Goal: Use online tool/utility: Utilize a website feature to perform a specific function

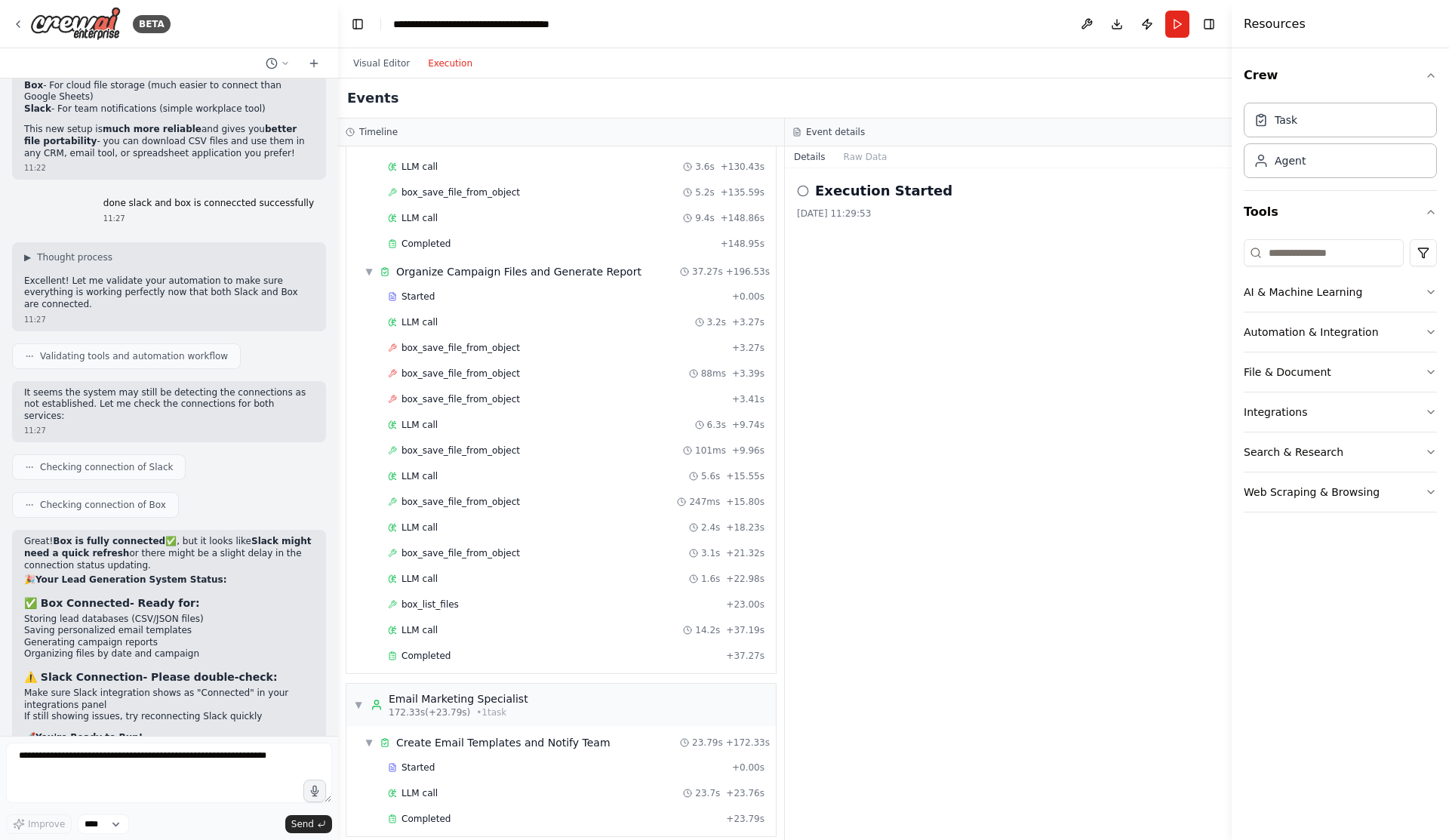
scroll to position [2017, 0]
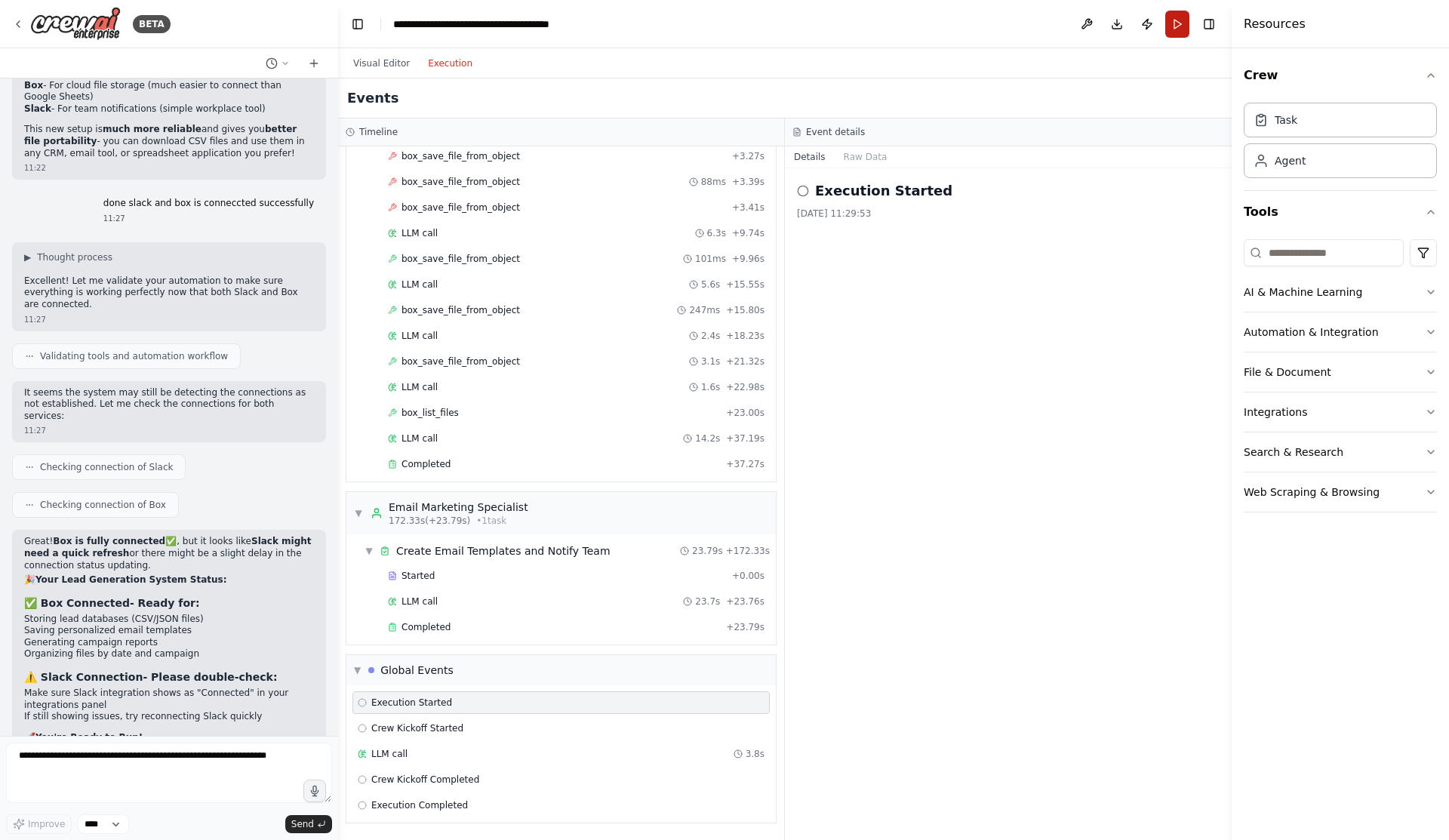
click at [1180, 30] on button "Run" at bounding box center [1177, 24] width 24 height 27
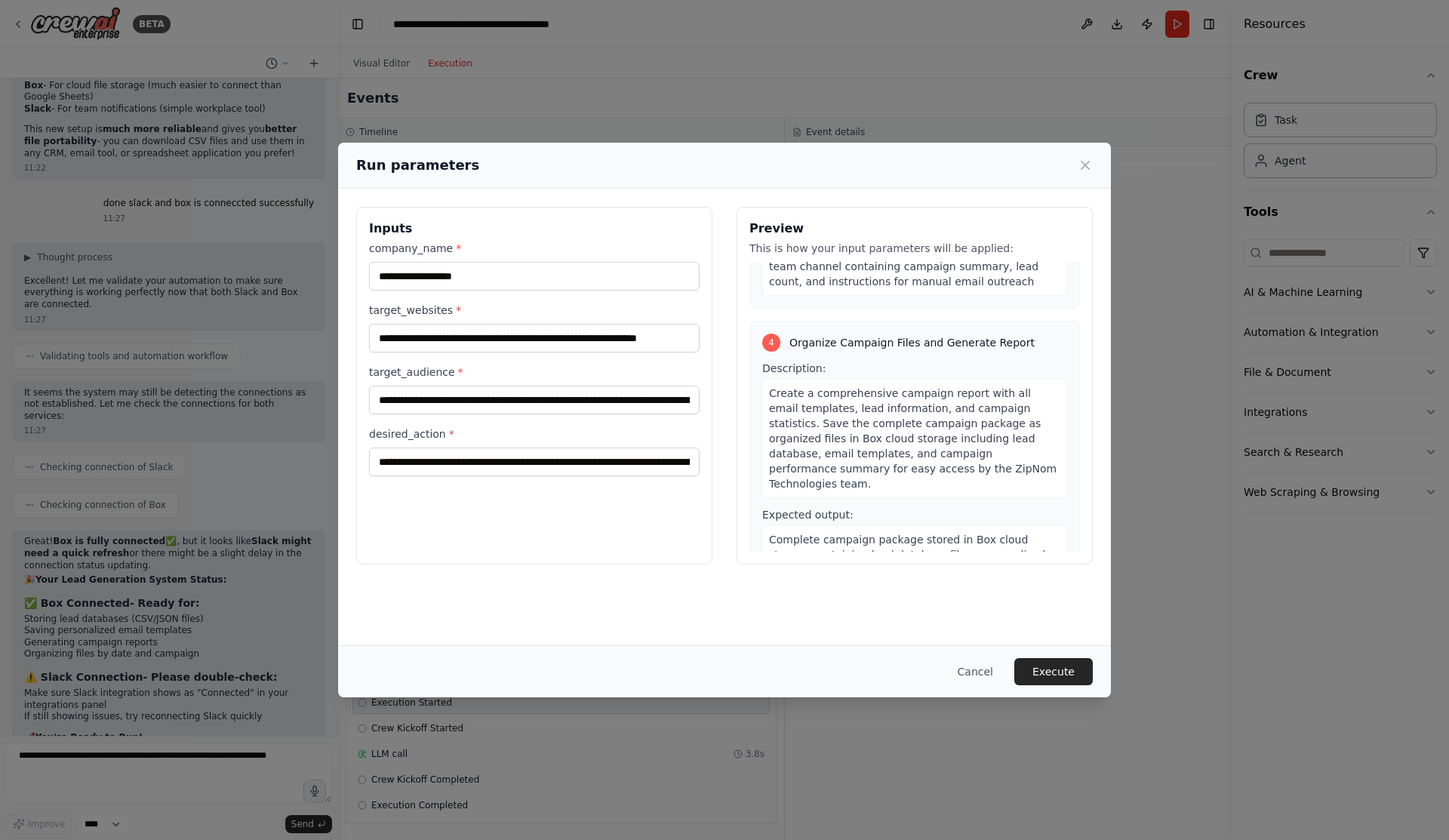
scroll to position [942, 0]
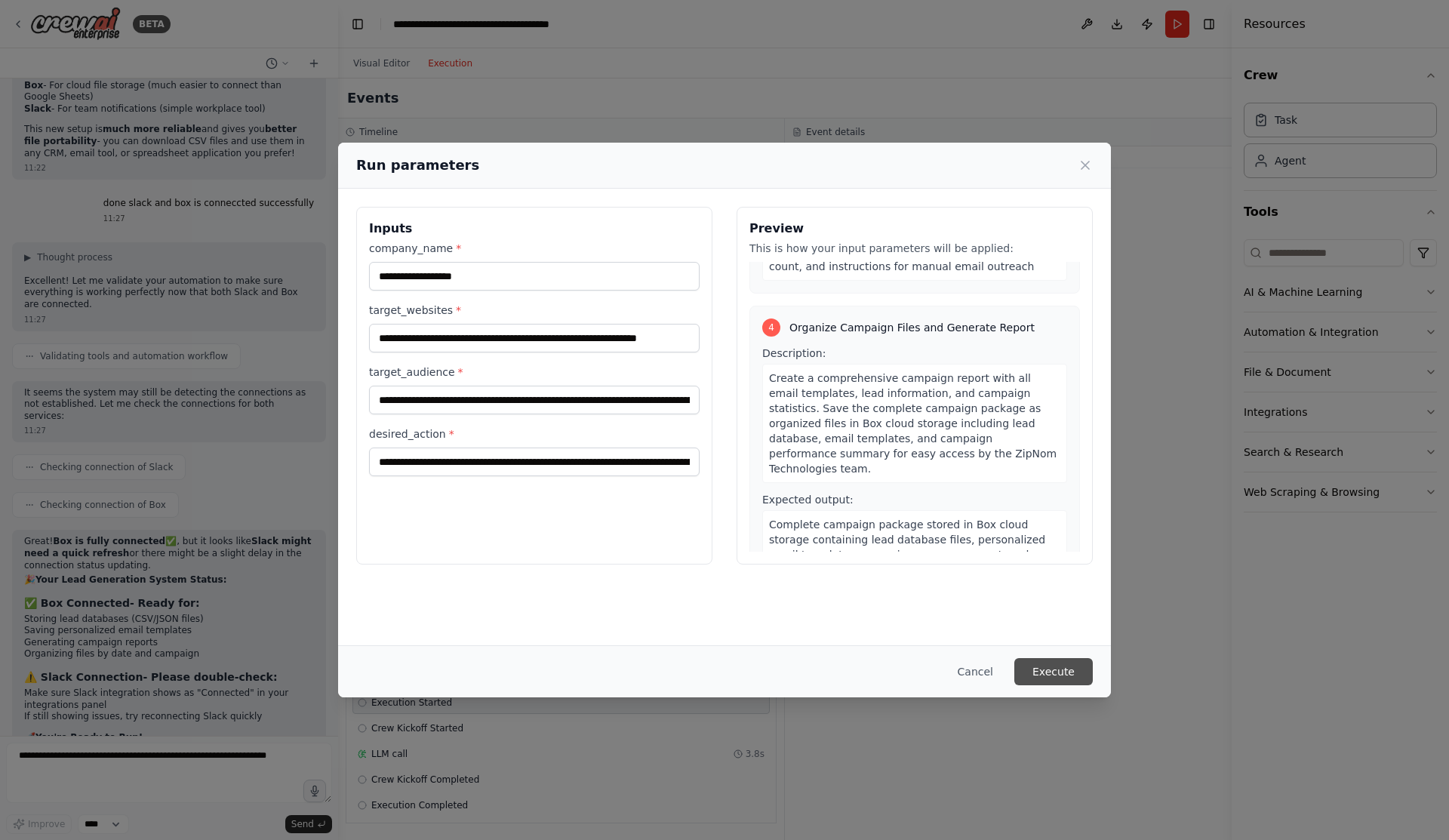
click at [1044, 669] on button "Execute" at bounding box center [1054, 671] width 79 height 27
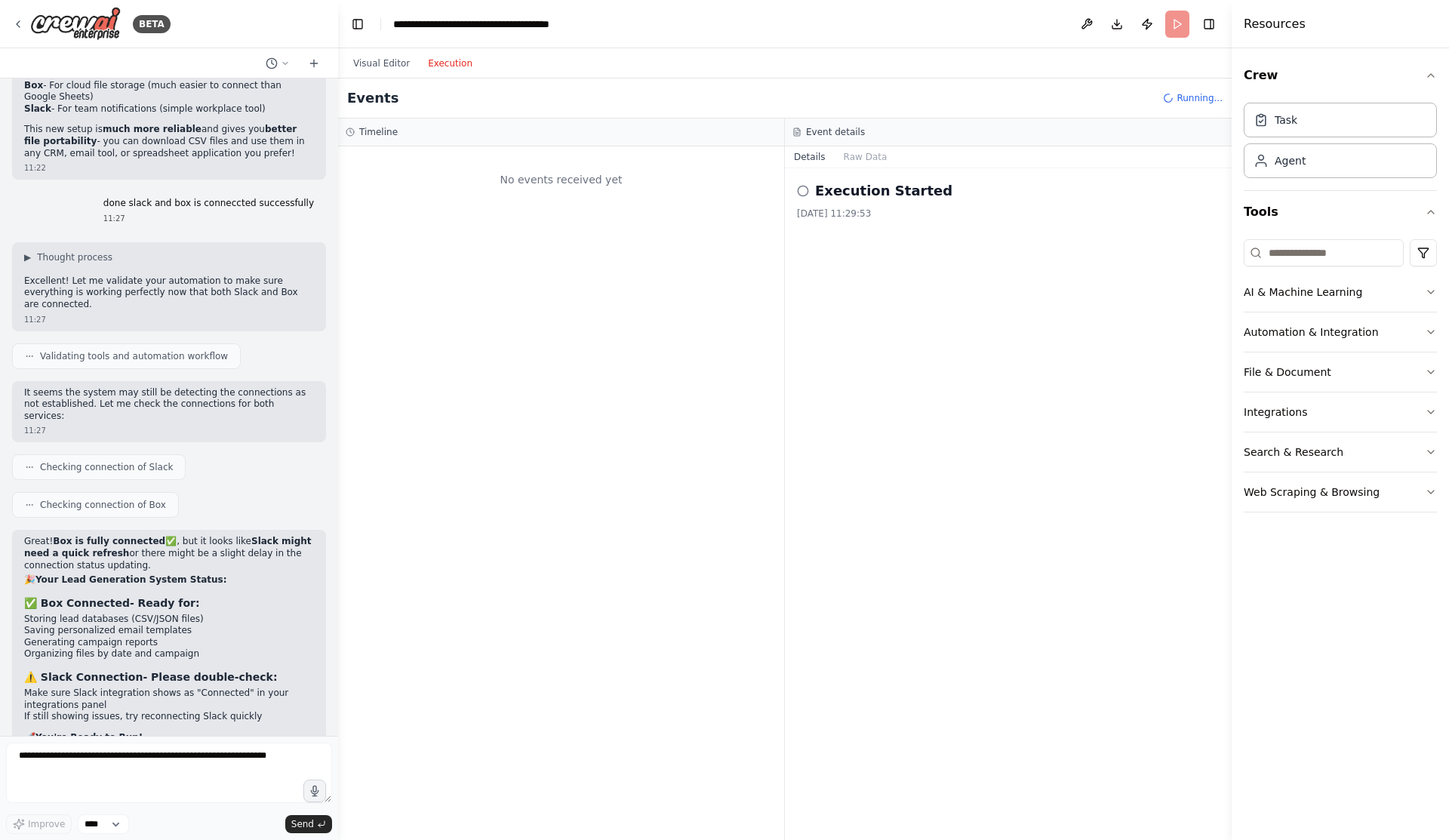
scroll to position [0, 0]
click at [1269, 284] on button "AI & Machine Learning" at bounding box center [1341, 292] width 193 height 39
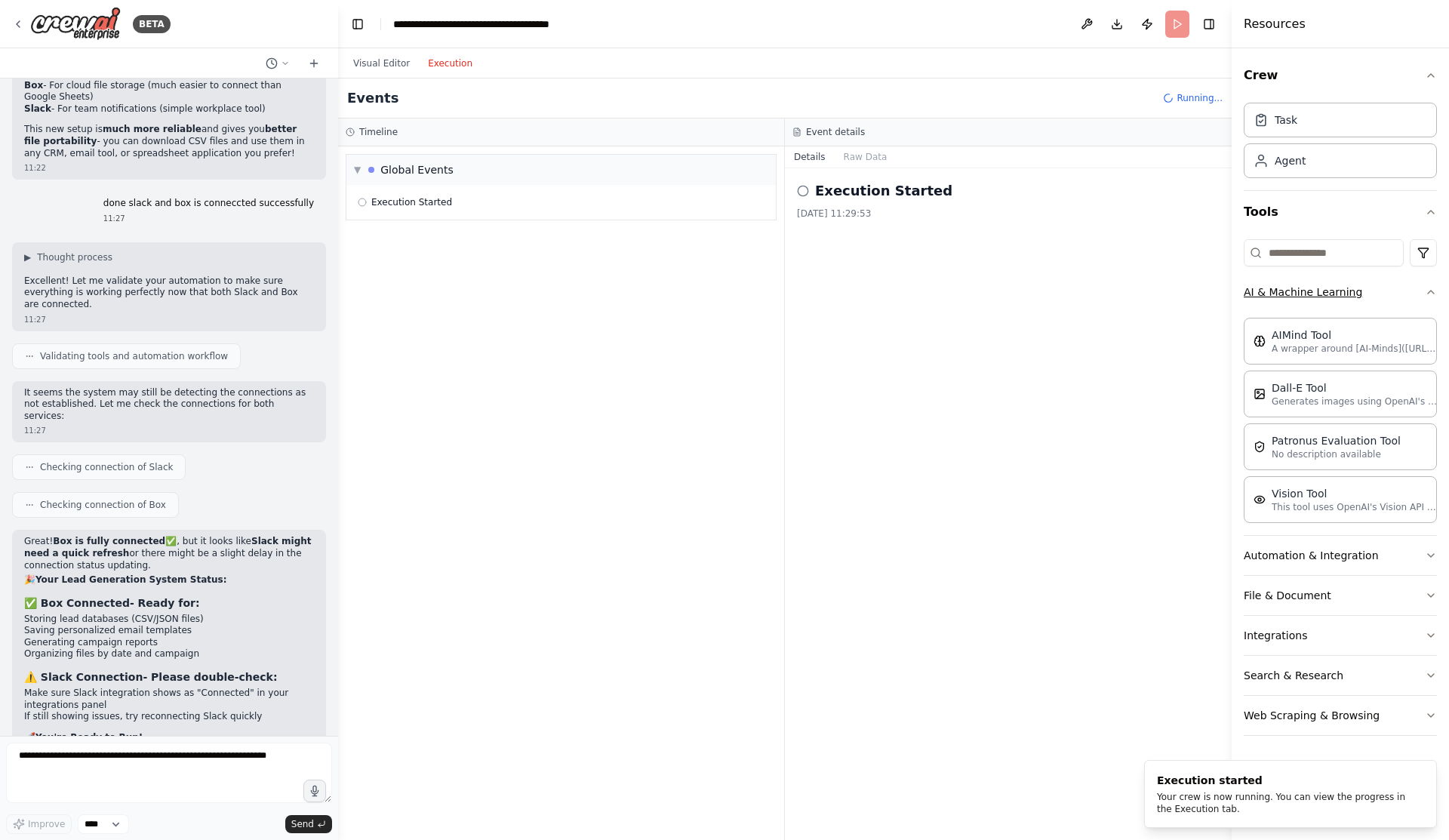
click at [1268, 284] on button "AI & Machine Learning" at bounding box center [1341, 292] width 193 height 39
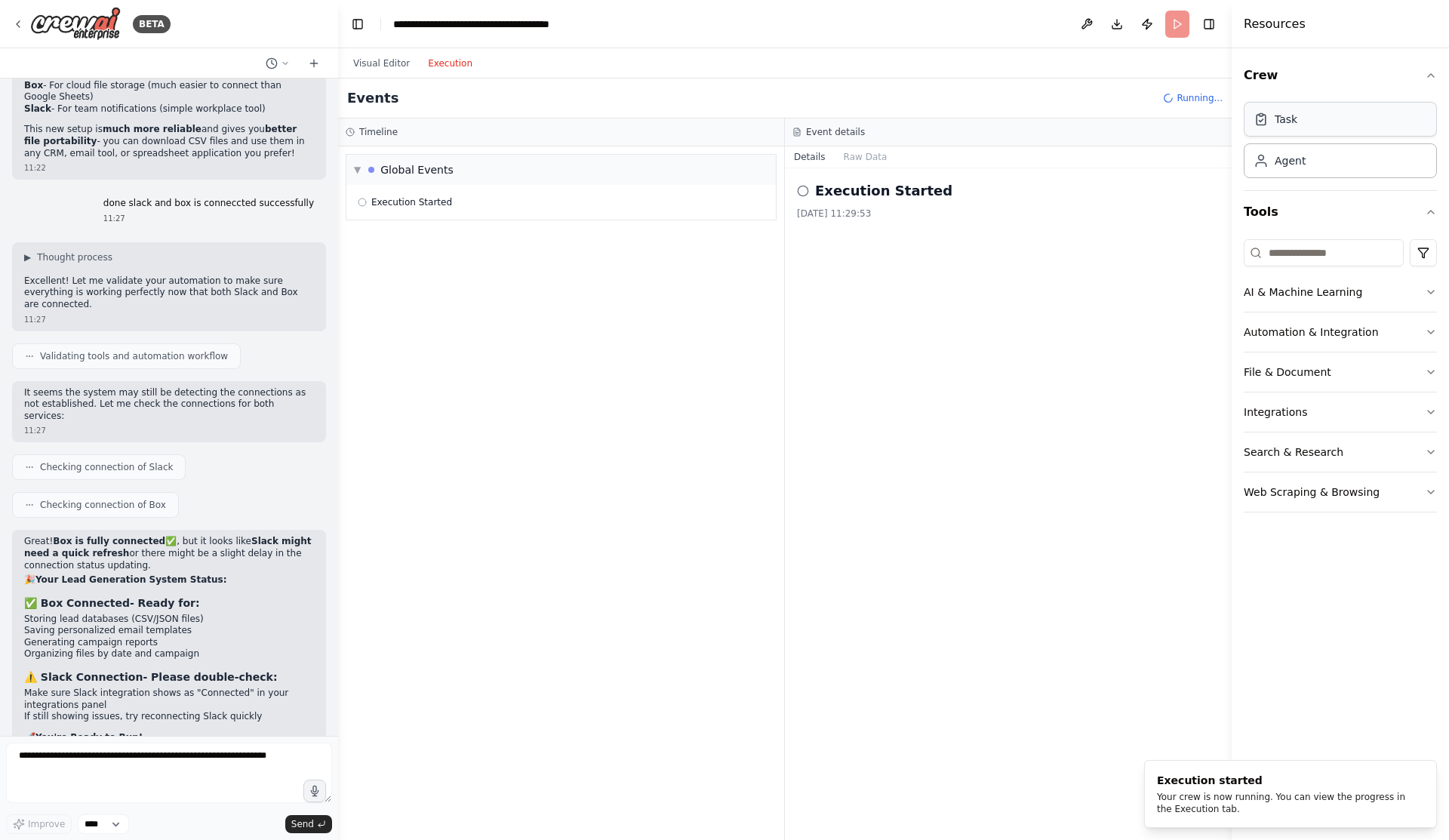
click at [1293, 128] on div "Task" at bounding box center [1341, 119] width 193 height 35
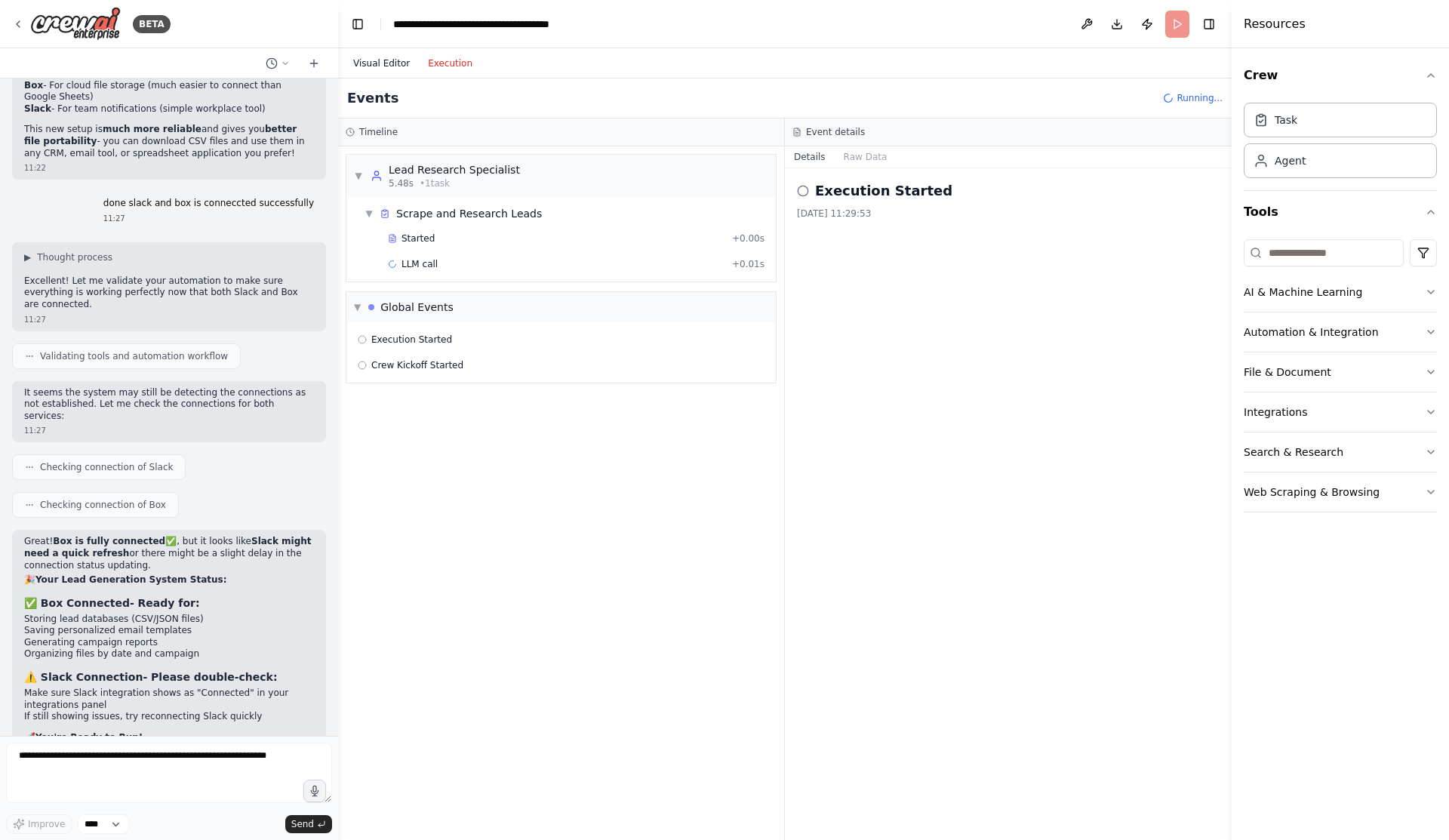
click at [381, 66] on button "Visual Editor" at bounding box center [382, 63] width 75 height 18
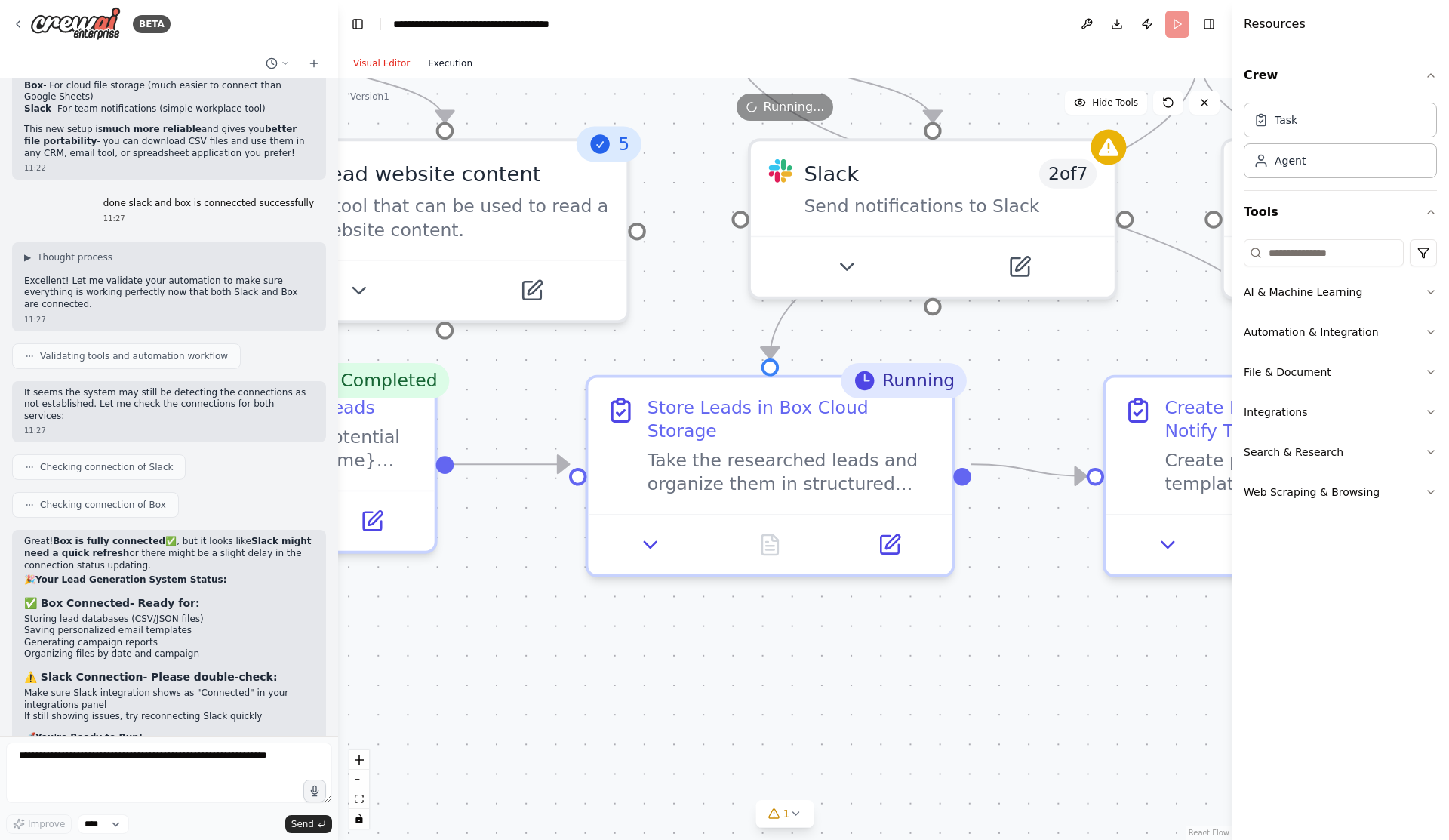
click at [468, 68] on button "Execution" at bounding box center [451, 63] width 63 height 18
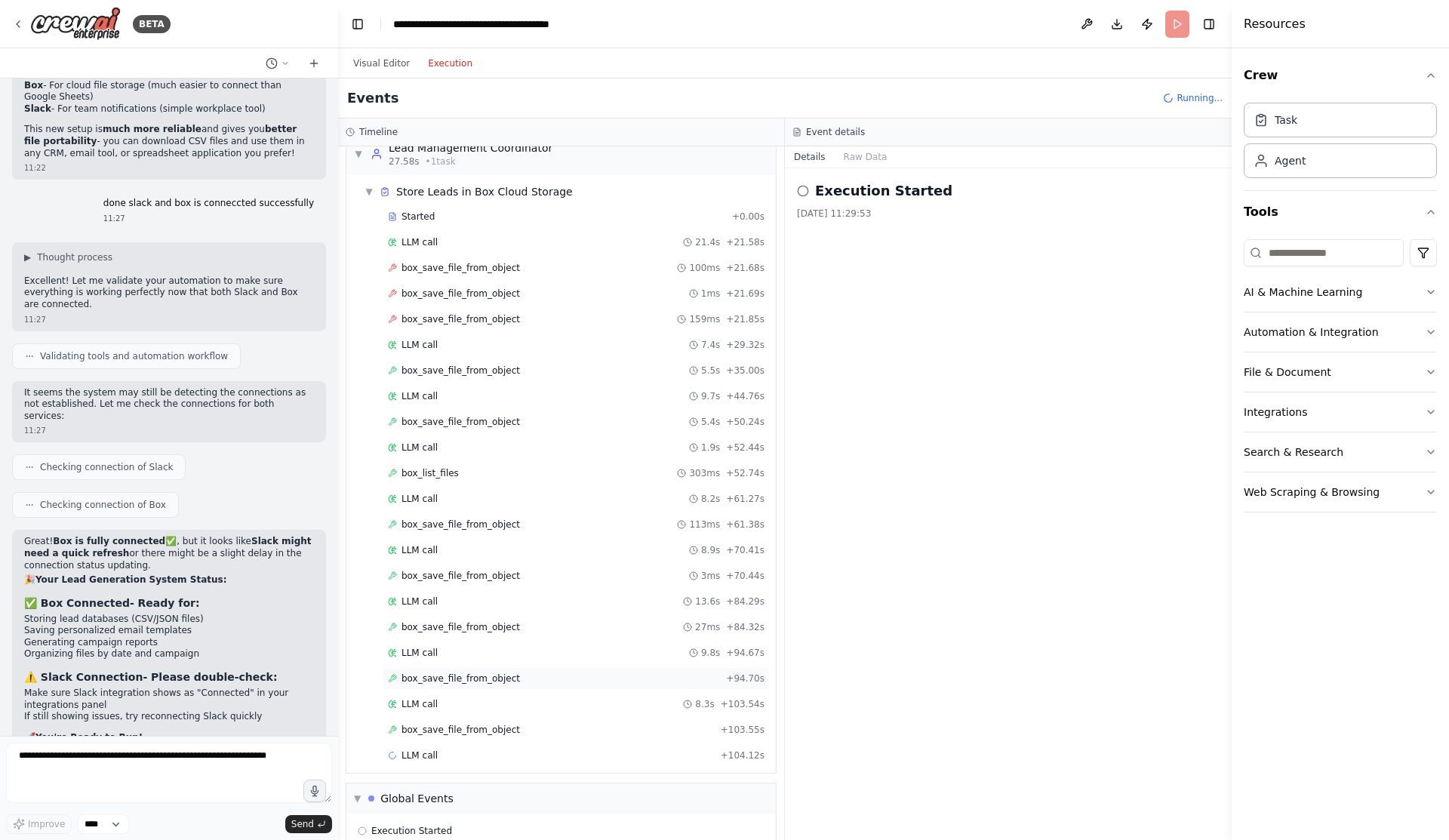
scroll to position [492, 0]
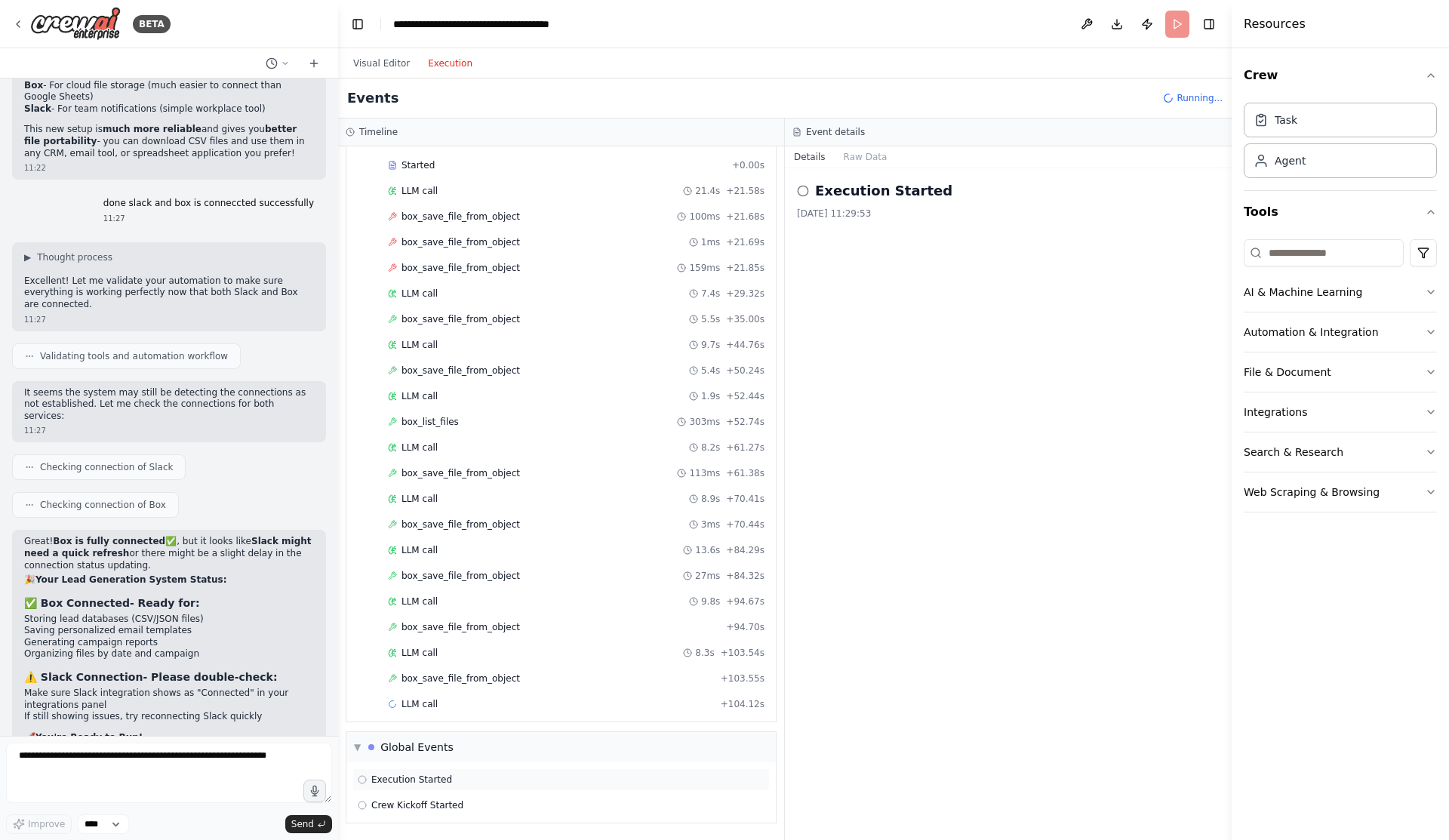
click at [393, 786] on div "Execution Started" at bounding box center [560, 779] width 417 height 22
click at [374, 746] on div at bounding box center [371, 747] width 6 height 6
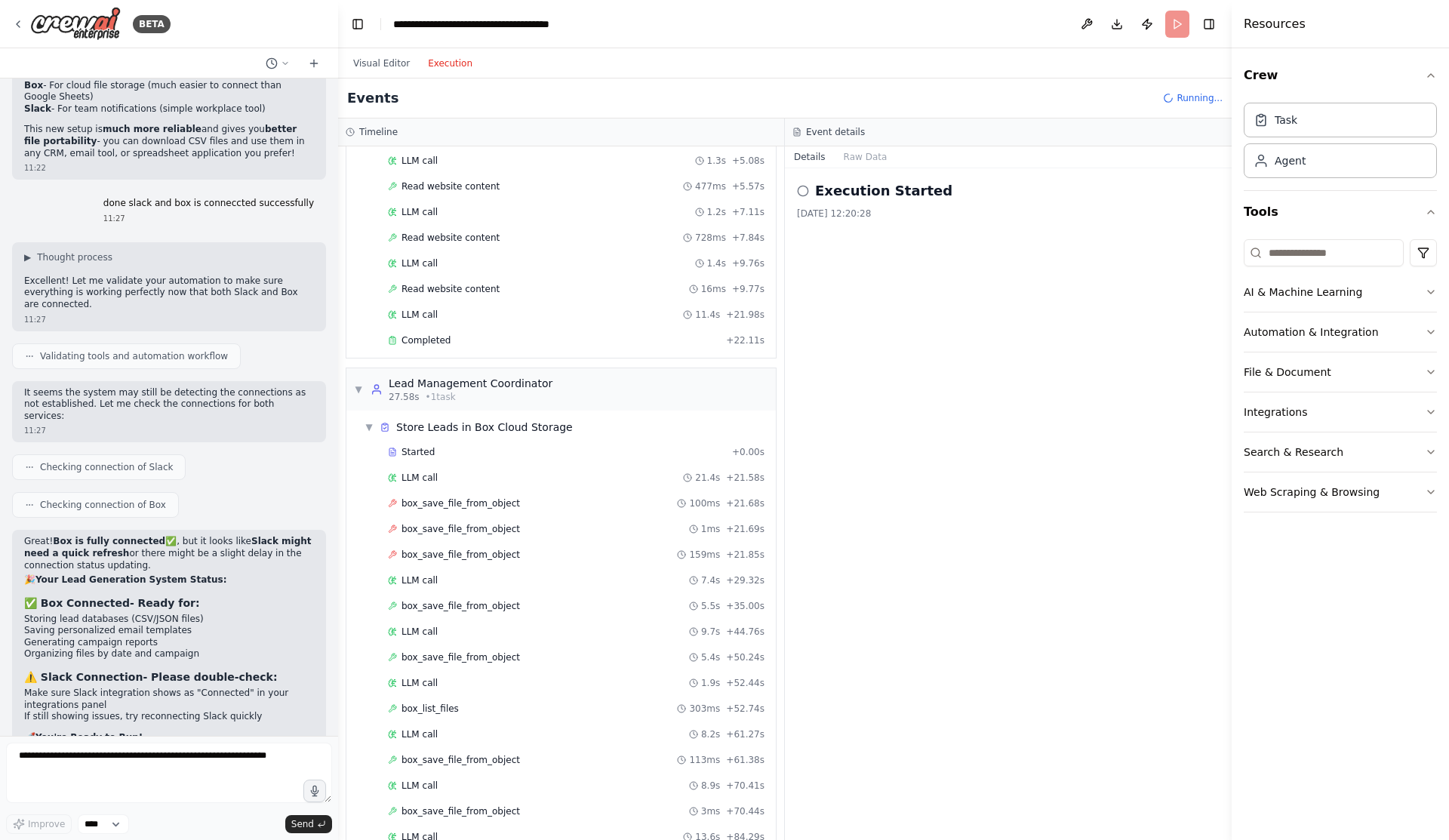
scroll to position [0, 0]
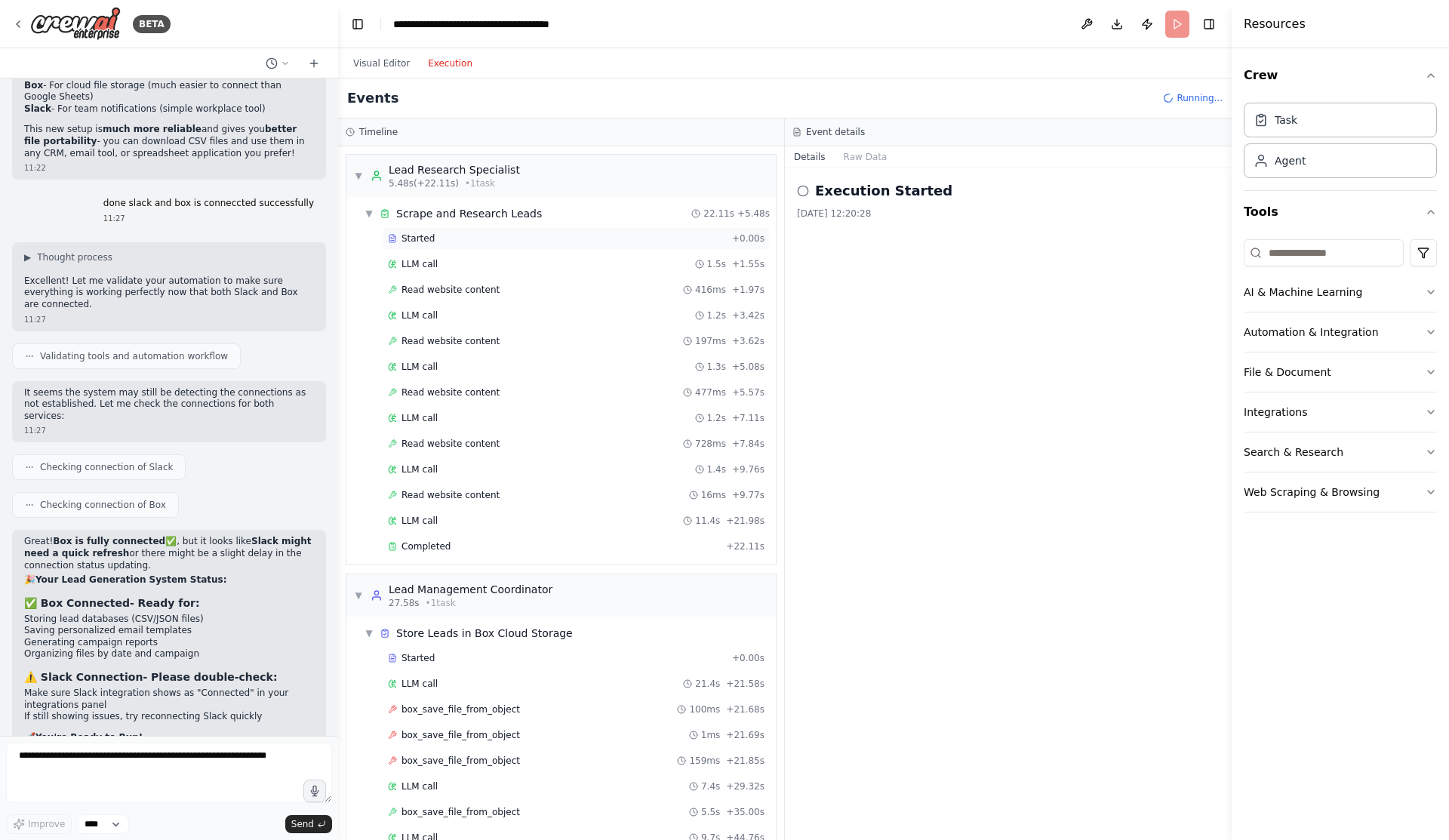
click at [427, 245] on div "Started + 0.00s" at bounding box center [576, 238] width 387 height 22
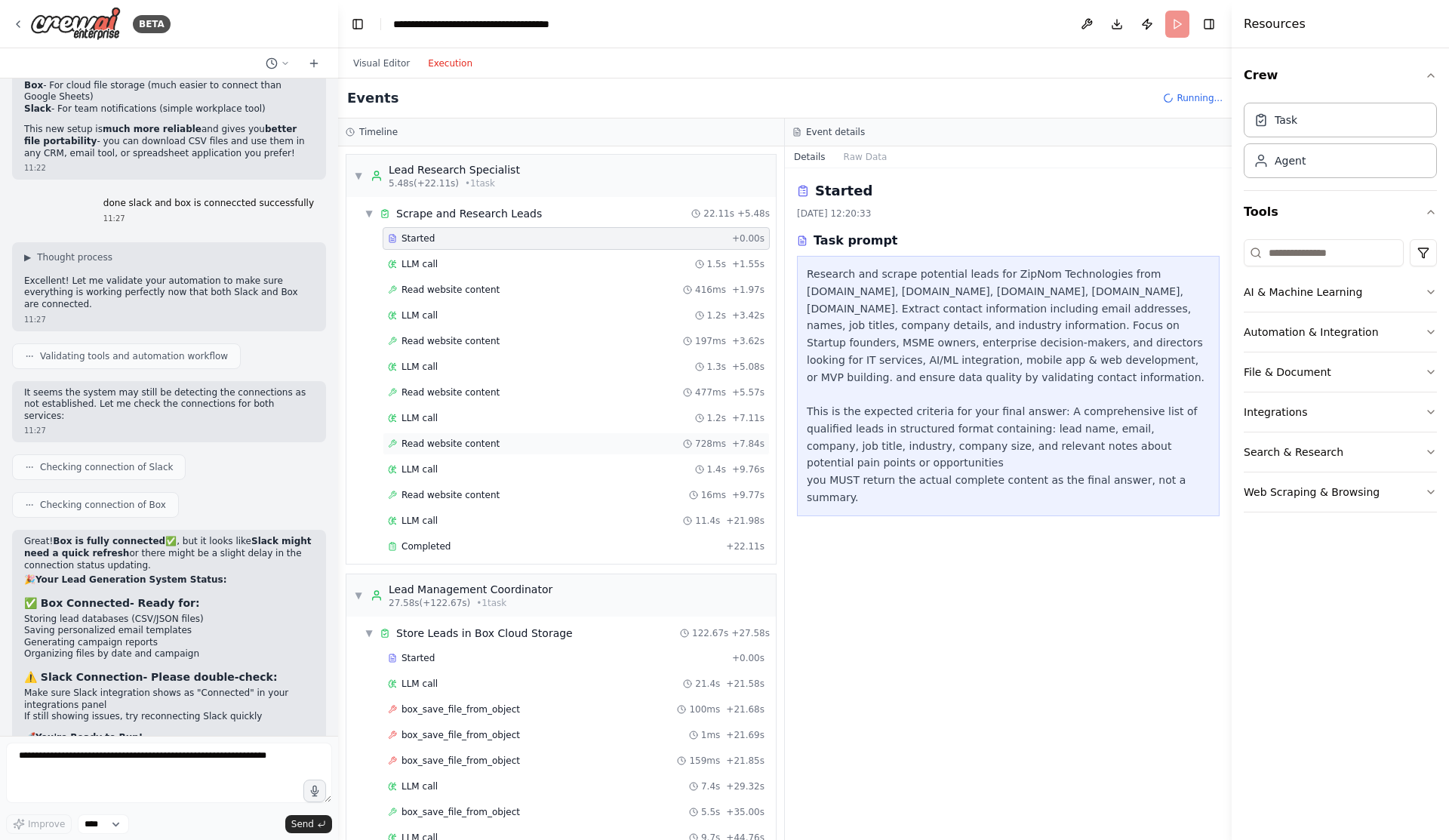
click at [472, 451] on div "Read website content 728ms + 7.84s" at bounding box center [576, 443] width 387 height 22
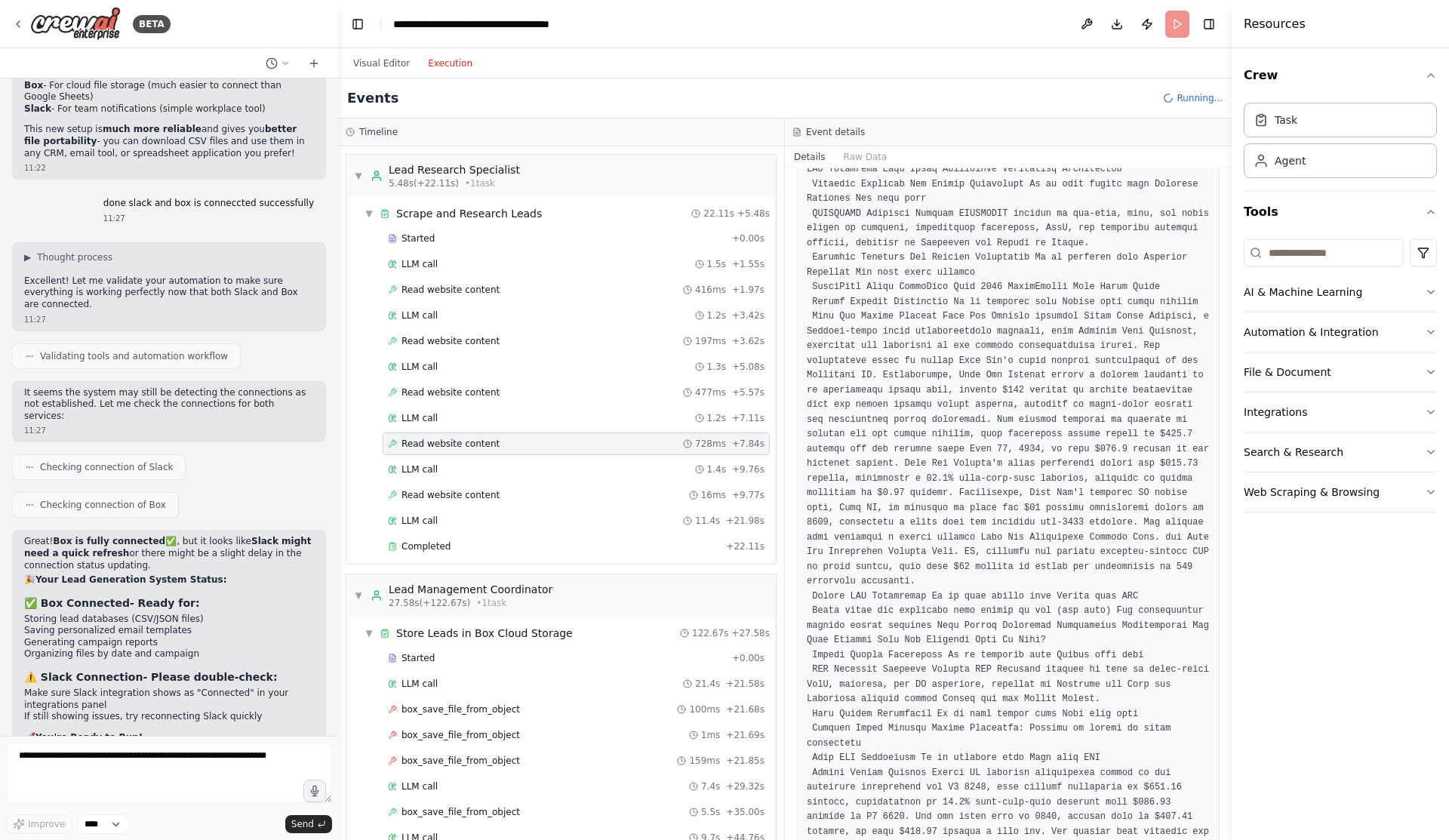
scroll to position [5082, 0]
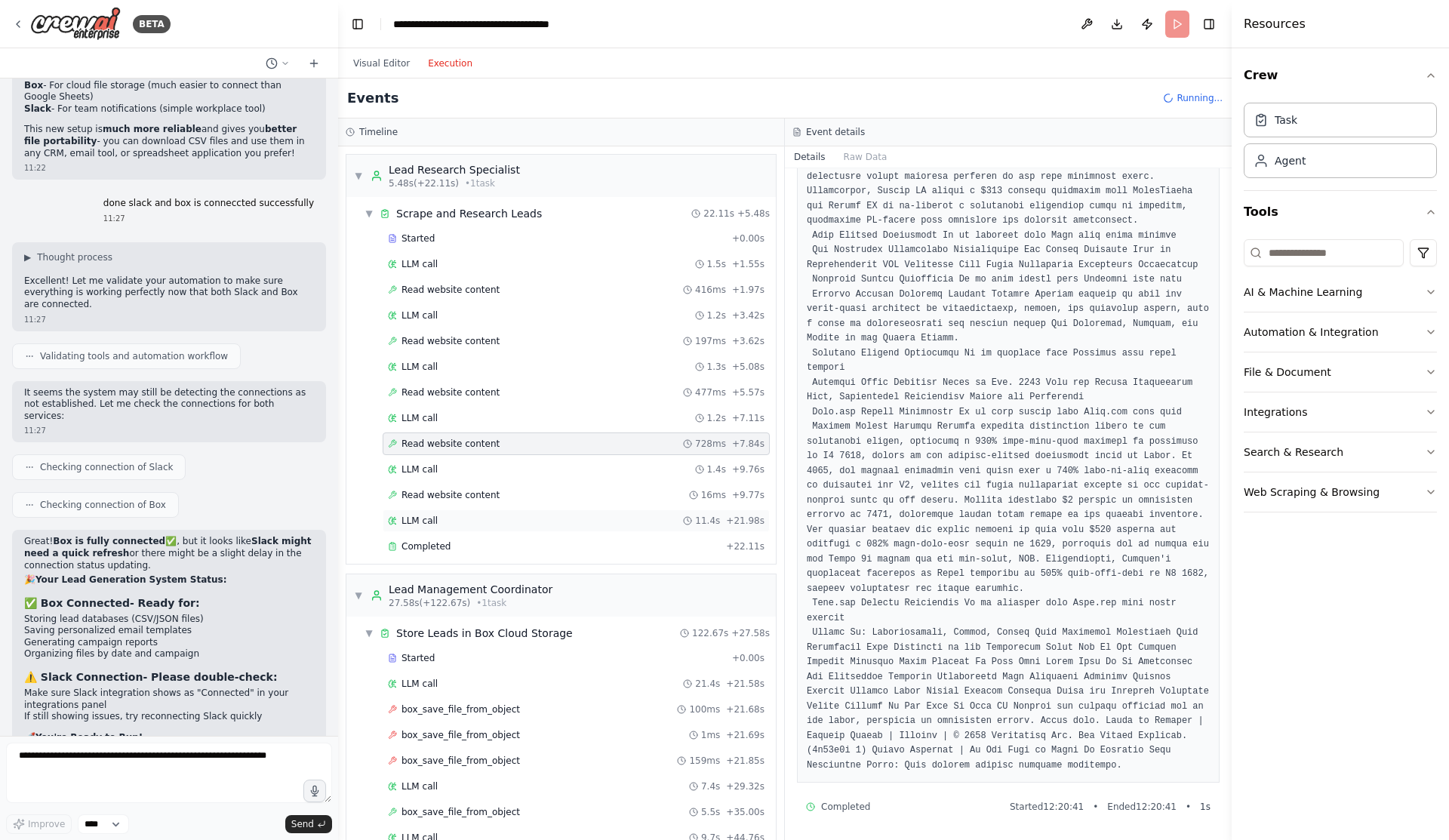
click at [434, 523] on span "LLM call" at bounding box center [419, 521] width 37 height 13
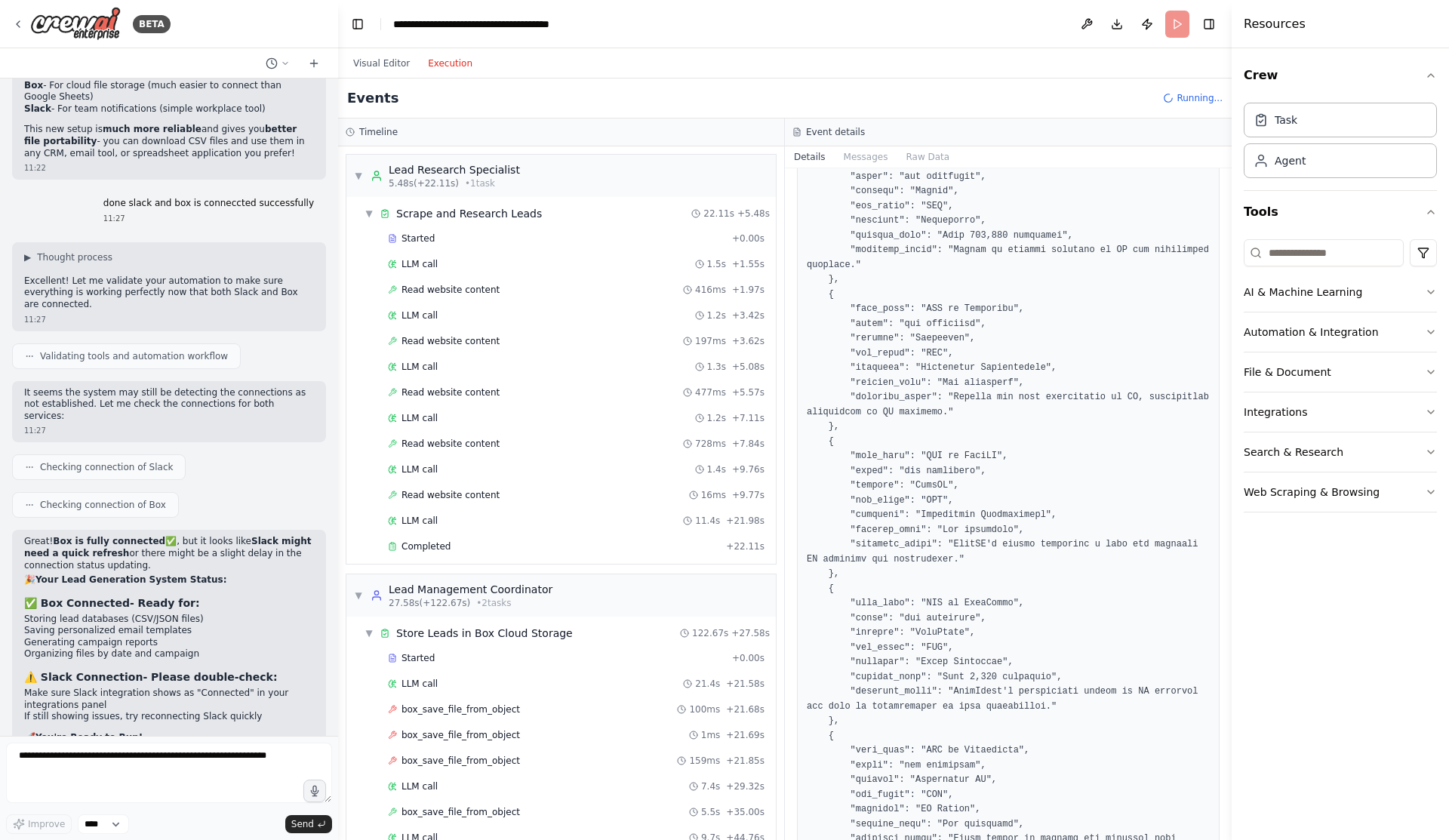
scroll to position [478, 0]
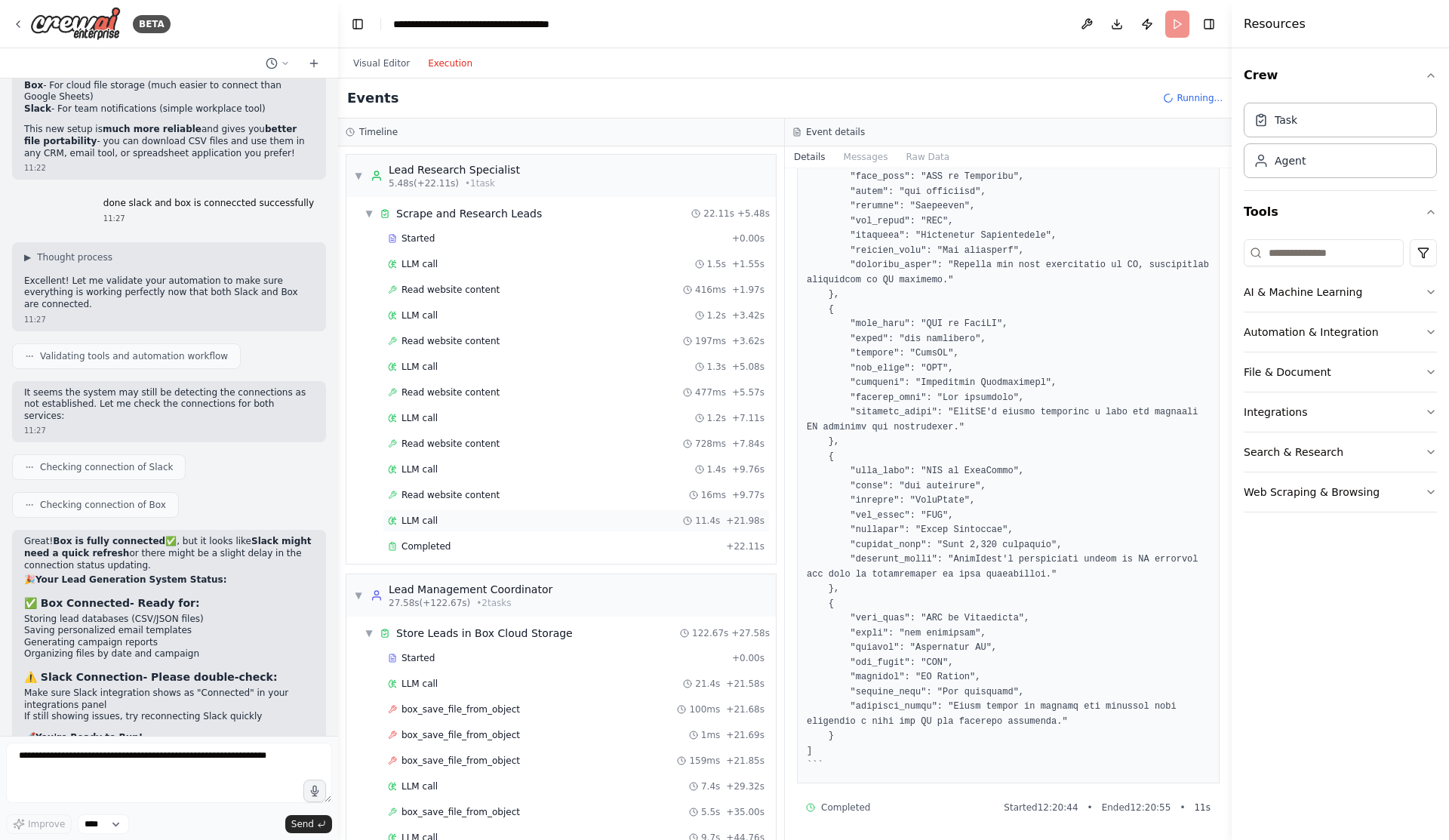
click at [424, 525] on span "LLM call" at bounding box center [419, 521] width 37 height 13
click at [431, 657] on span "Started" at bounding box center [417, 659] width 33 height 13
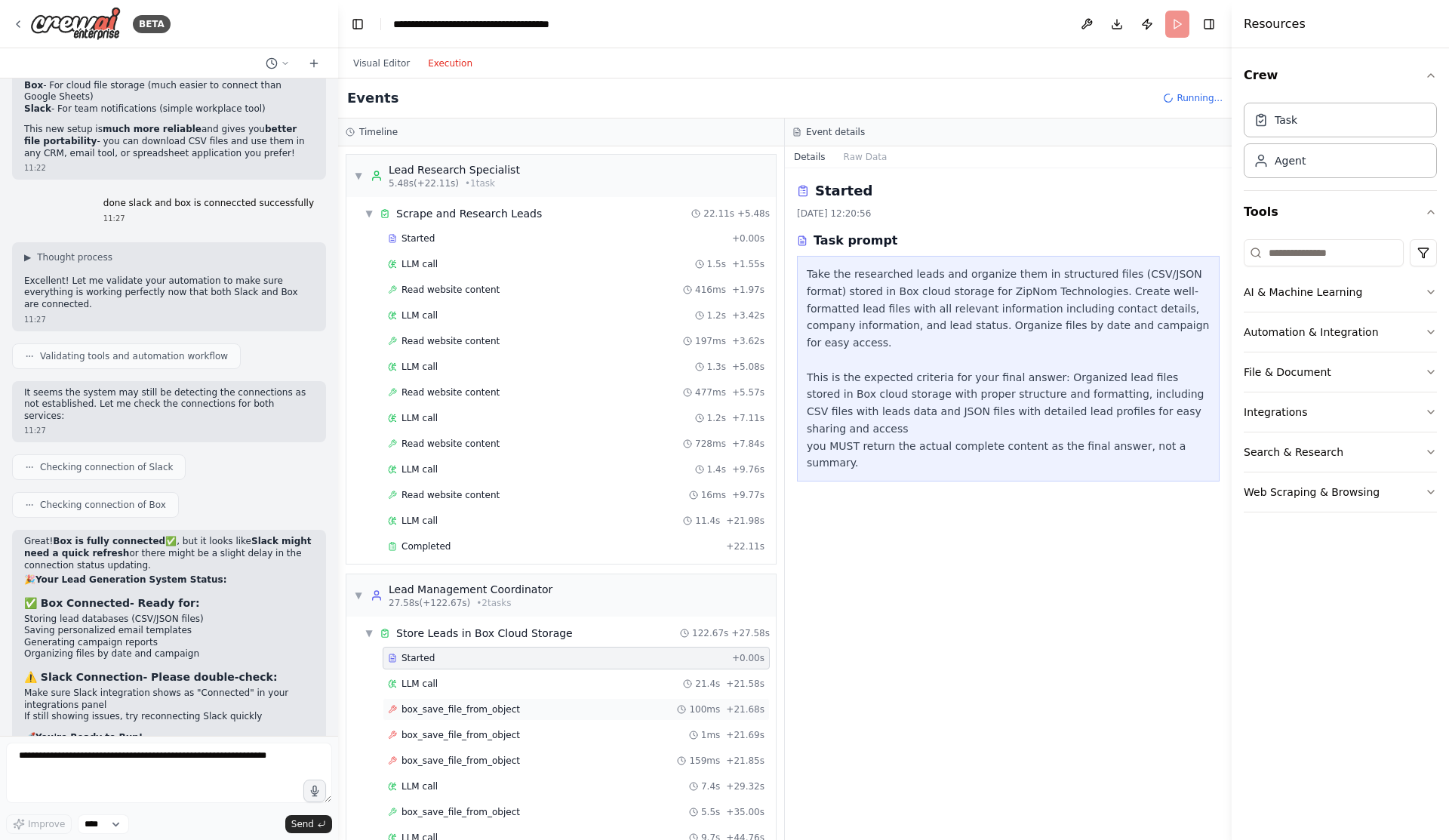
click at [536, 701] on div "box_save_file_from_object 100ms + 21.68s" at bounding box center [576, 709] width 387 height 22
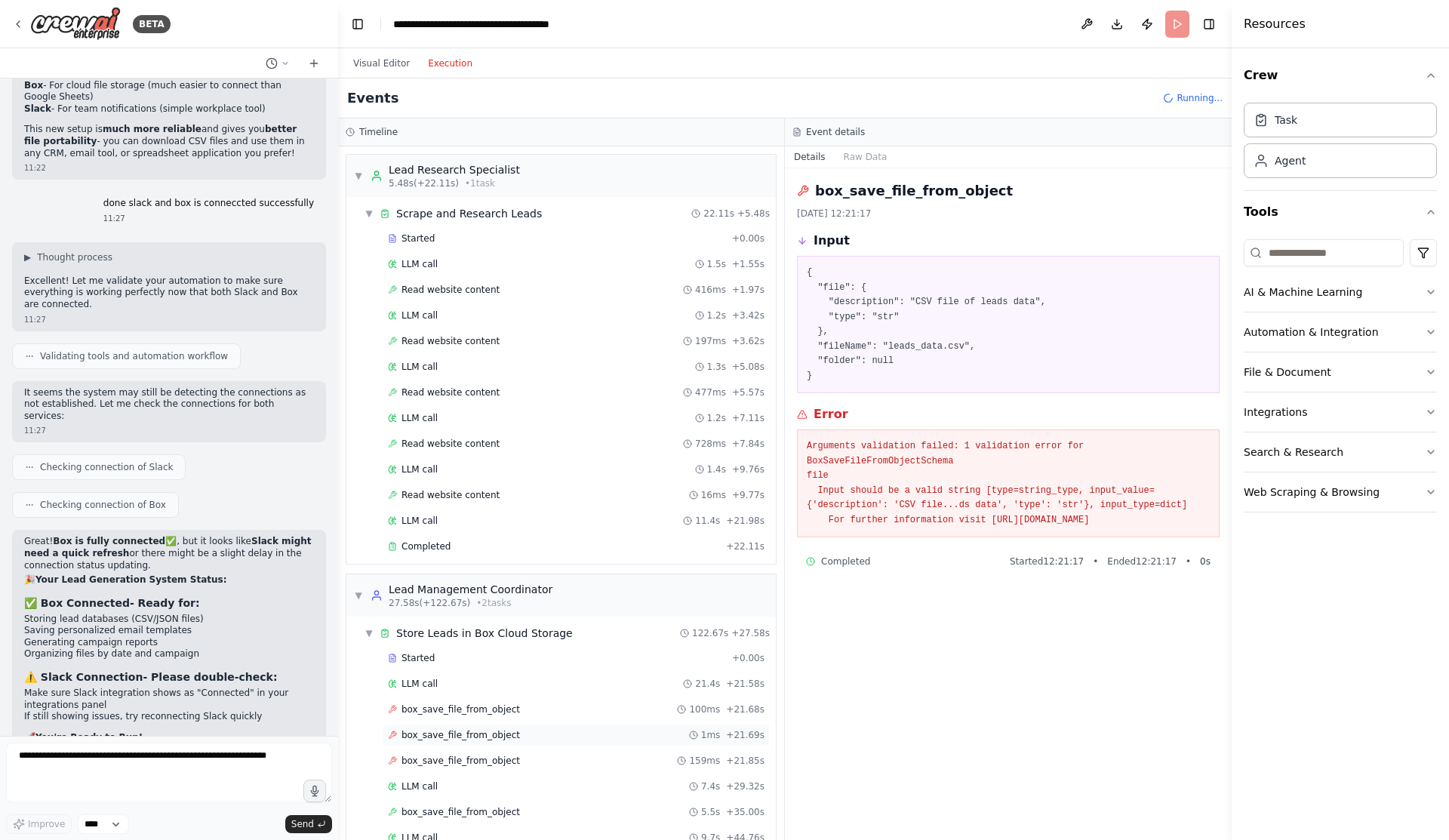
click at [552, 744] on div "box_save_file_from_object 1ms + 21.69s" at bounding box center [576, 735] width 387 height 22
click at [530, 768] on div "box_save_file_from_object 159ms + 21.85s" at bounding box center [576, 760] width 387 height 22
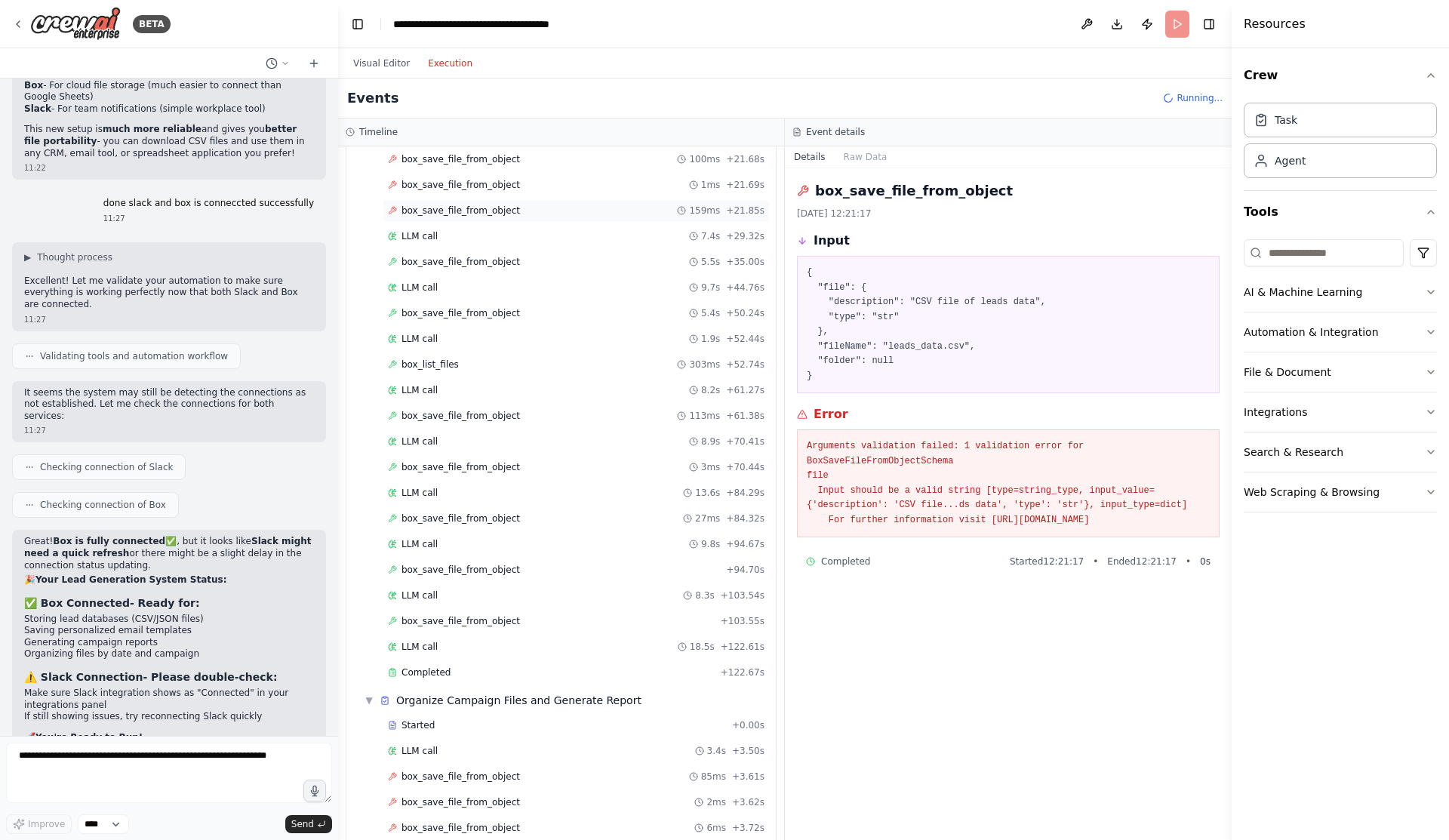
scroll to position [551, 0]
click at [430, 468] on span "box_save_file_from_object" at bounding box center [460, 466] width 119 height 13
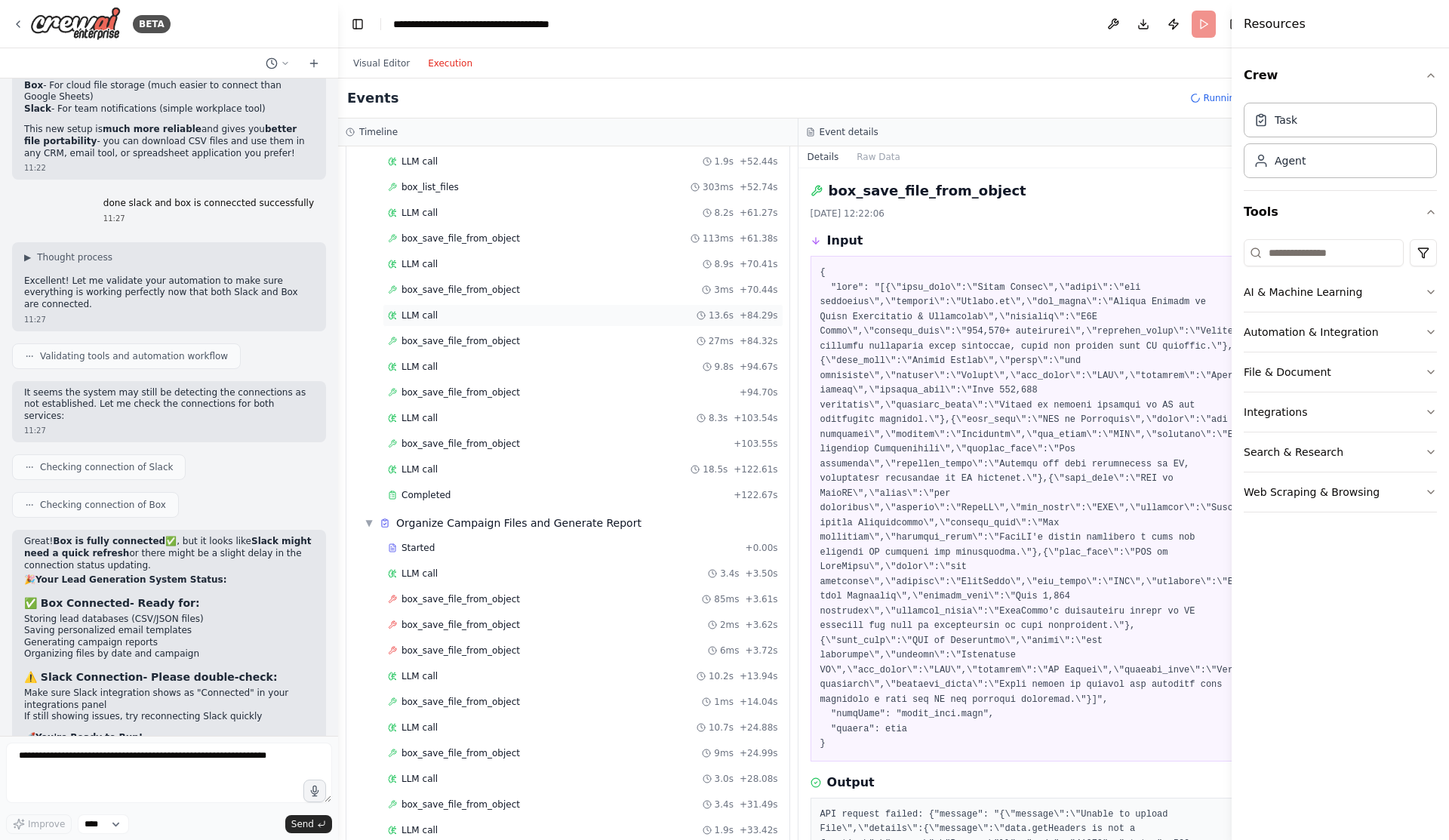
scroll to position [735, 0]
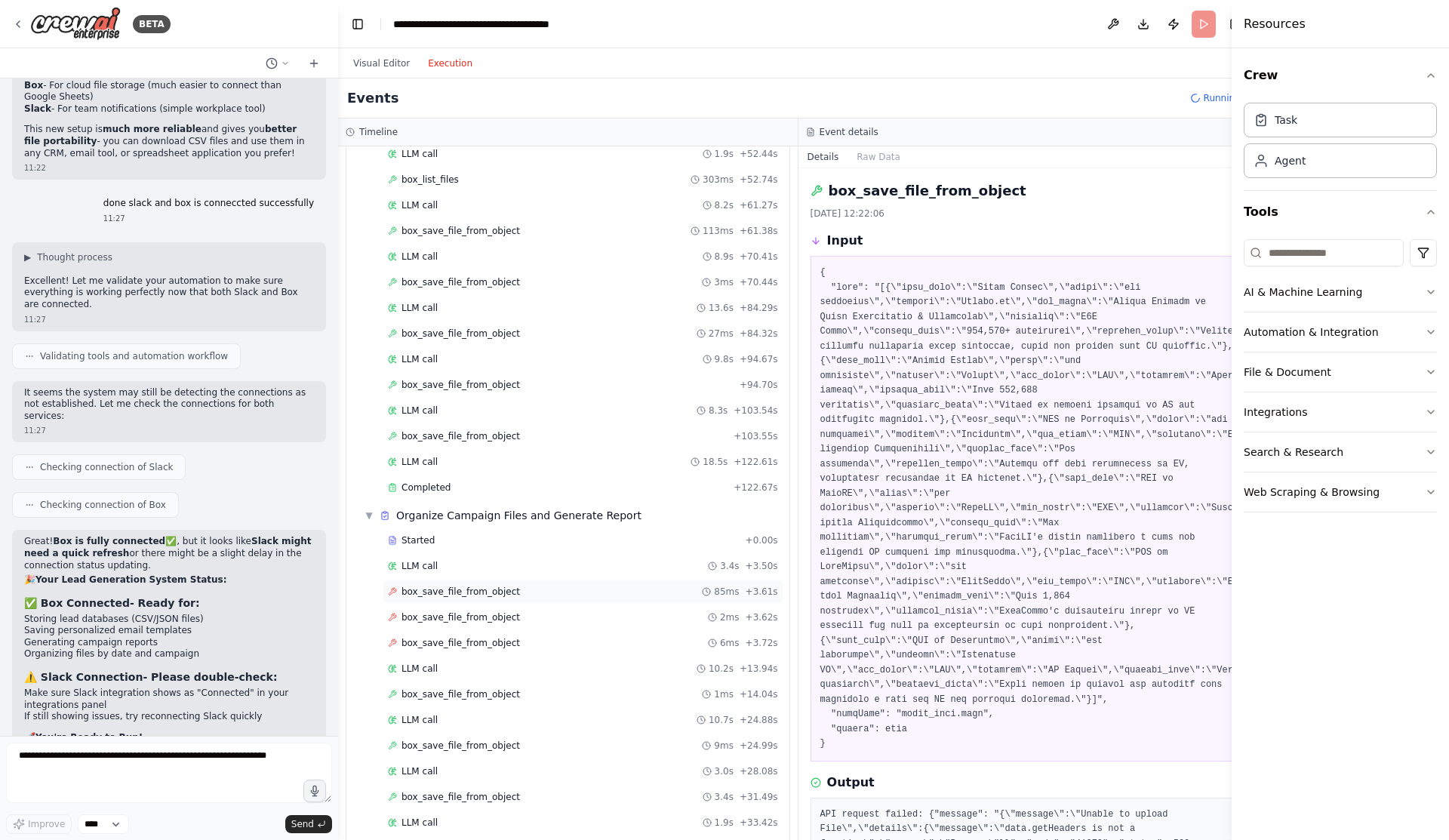
click at [434, 594] on span "box_save_file_from_object" at bounding box center [460, 592] width 119 height 13
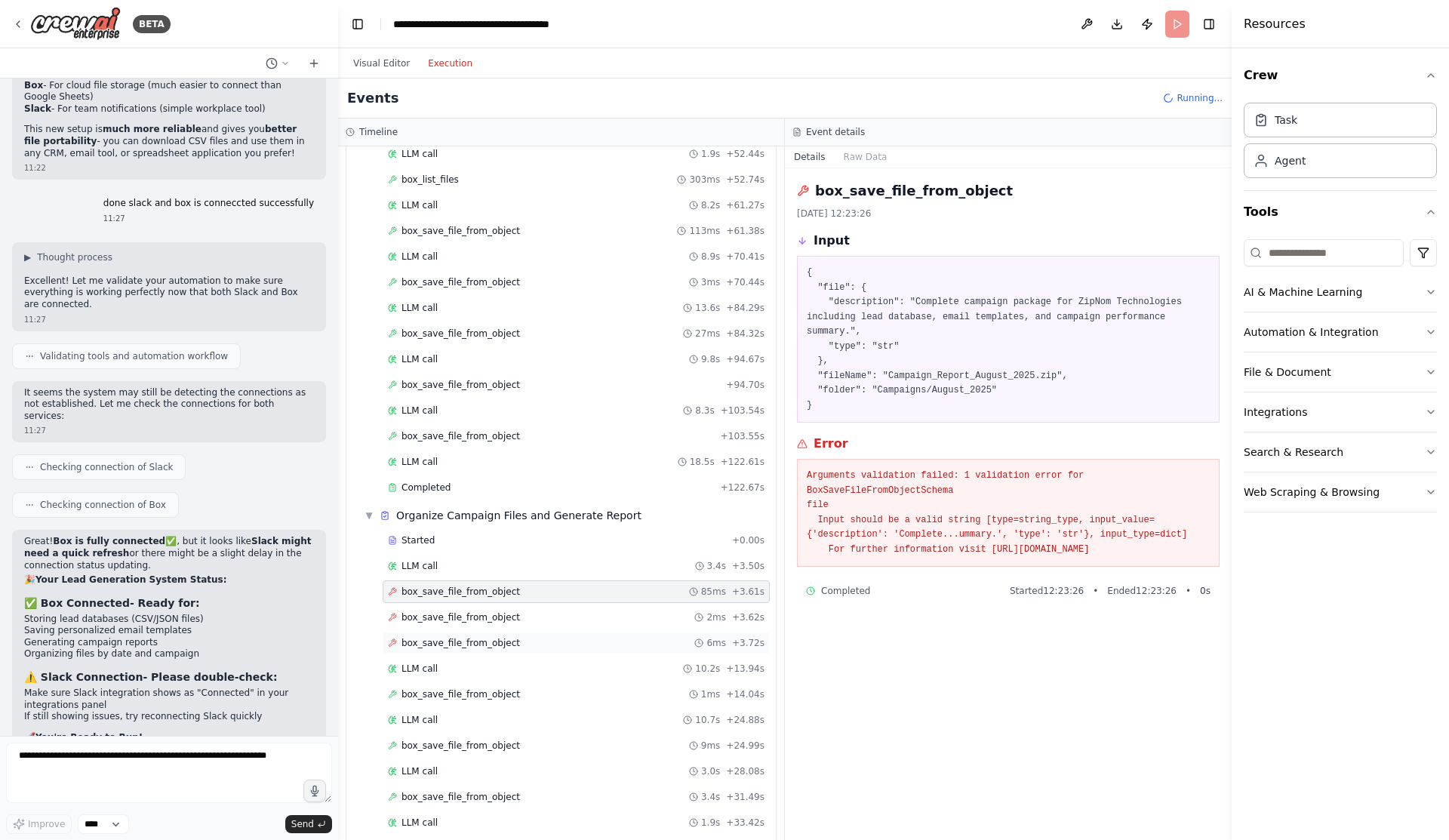
click at [481, 643] on span "box_save_file_from_object" at bounding box center [460, 643] width 119 height 13
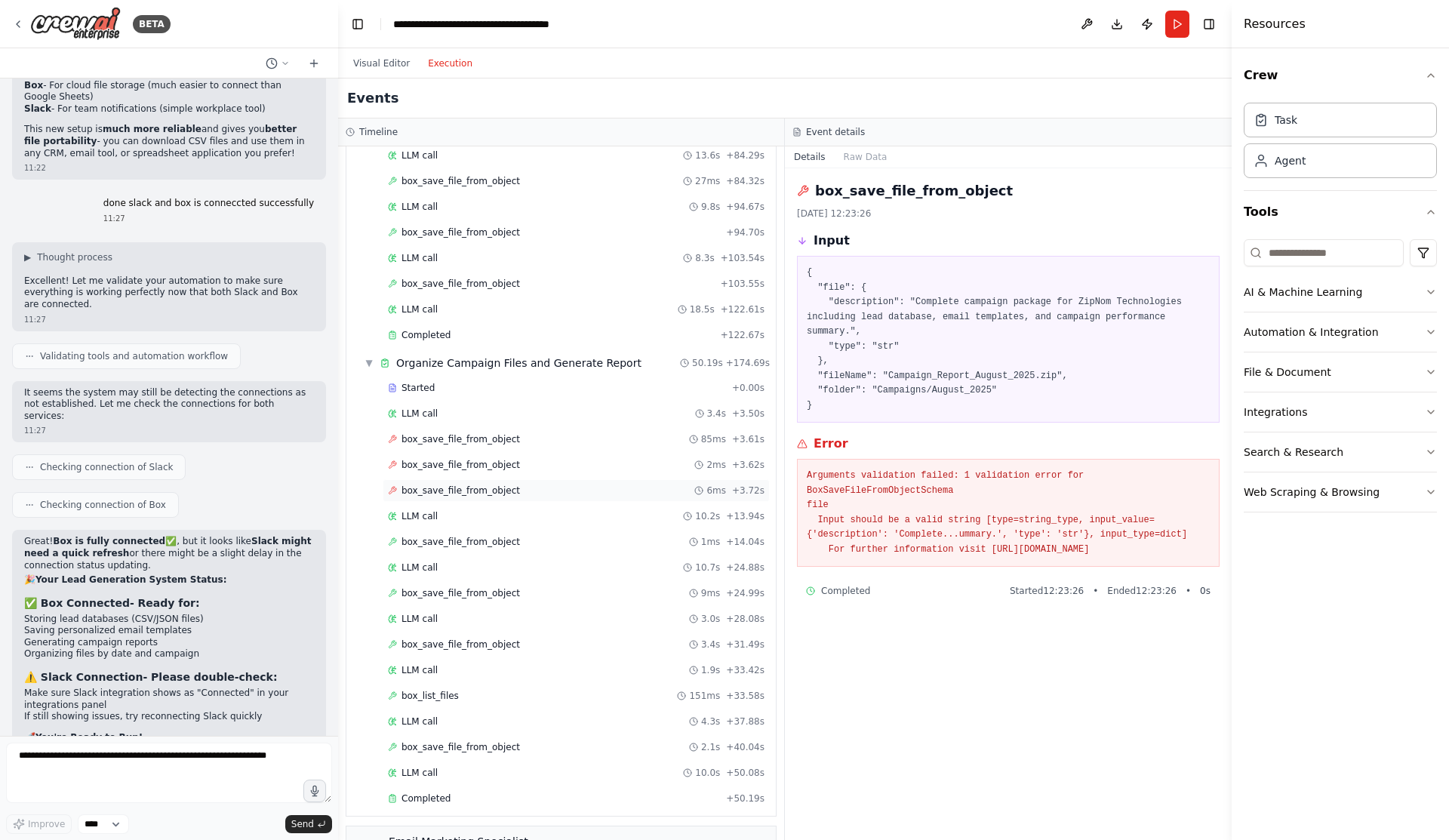
scroll to position [1085, 0]
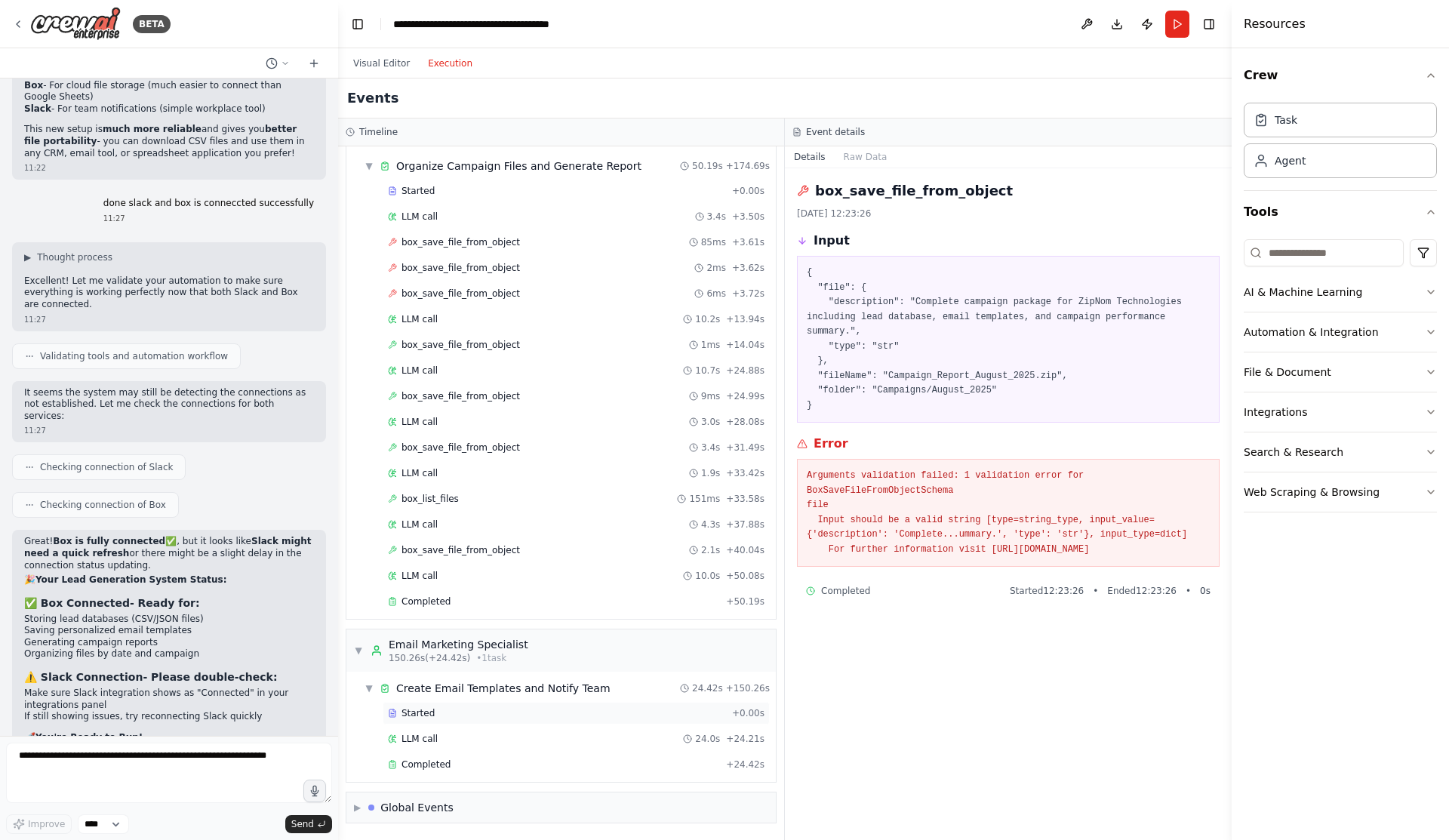
click at [434, 715] on div "Started" at bounding box center [557, 713] width 338 height 13
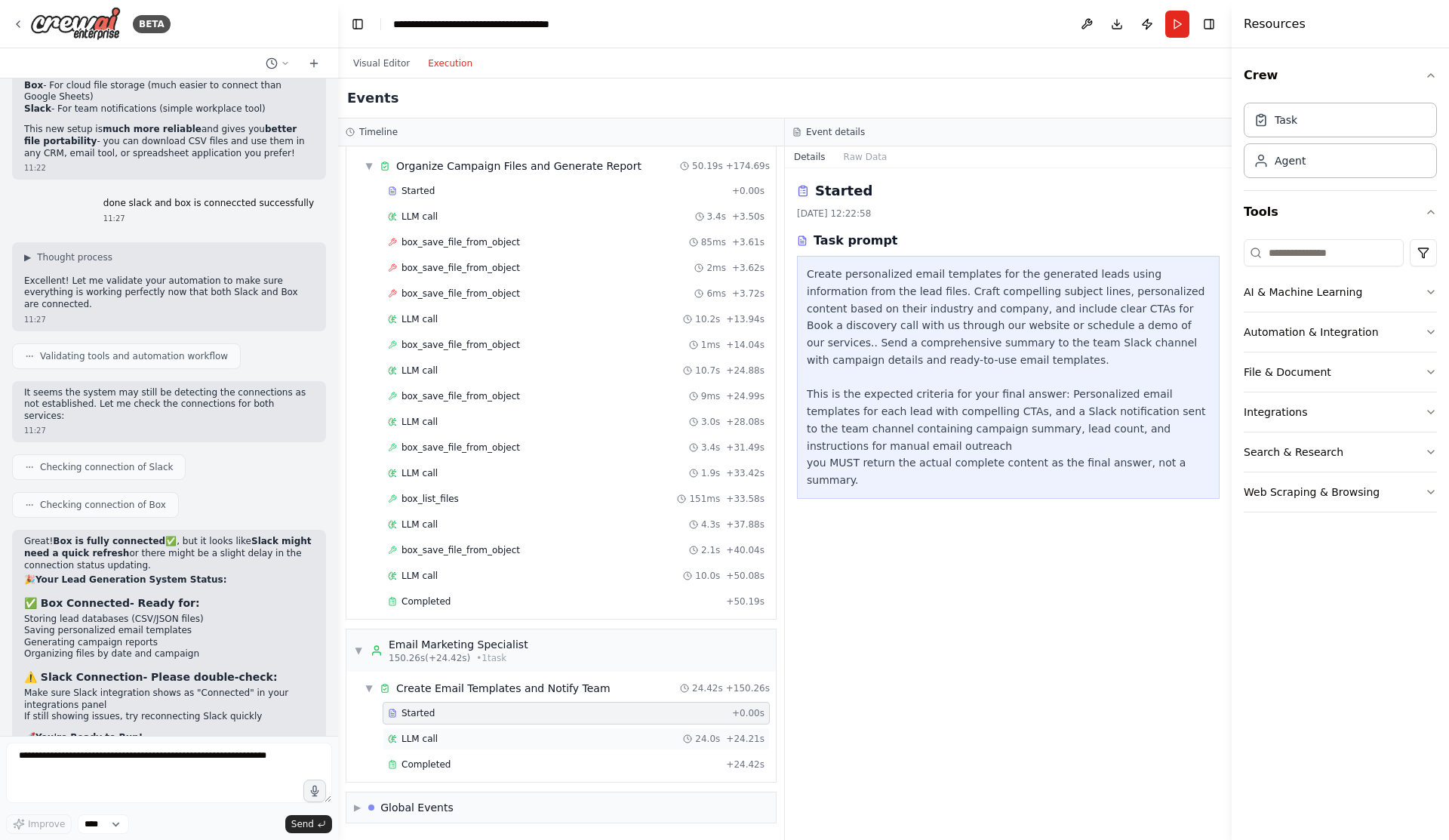
click at [429, 745] on div "LLM call 24.0s + 24.21s" at bounding box center [576, 738] width 387 height 22
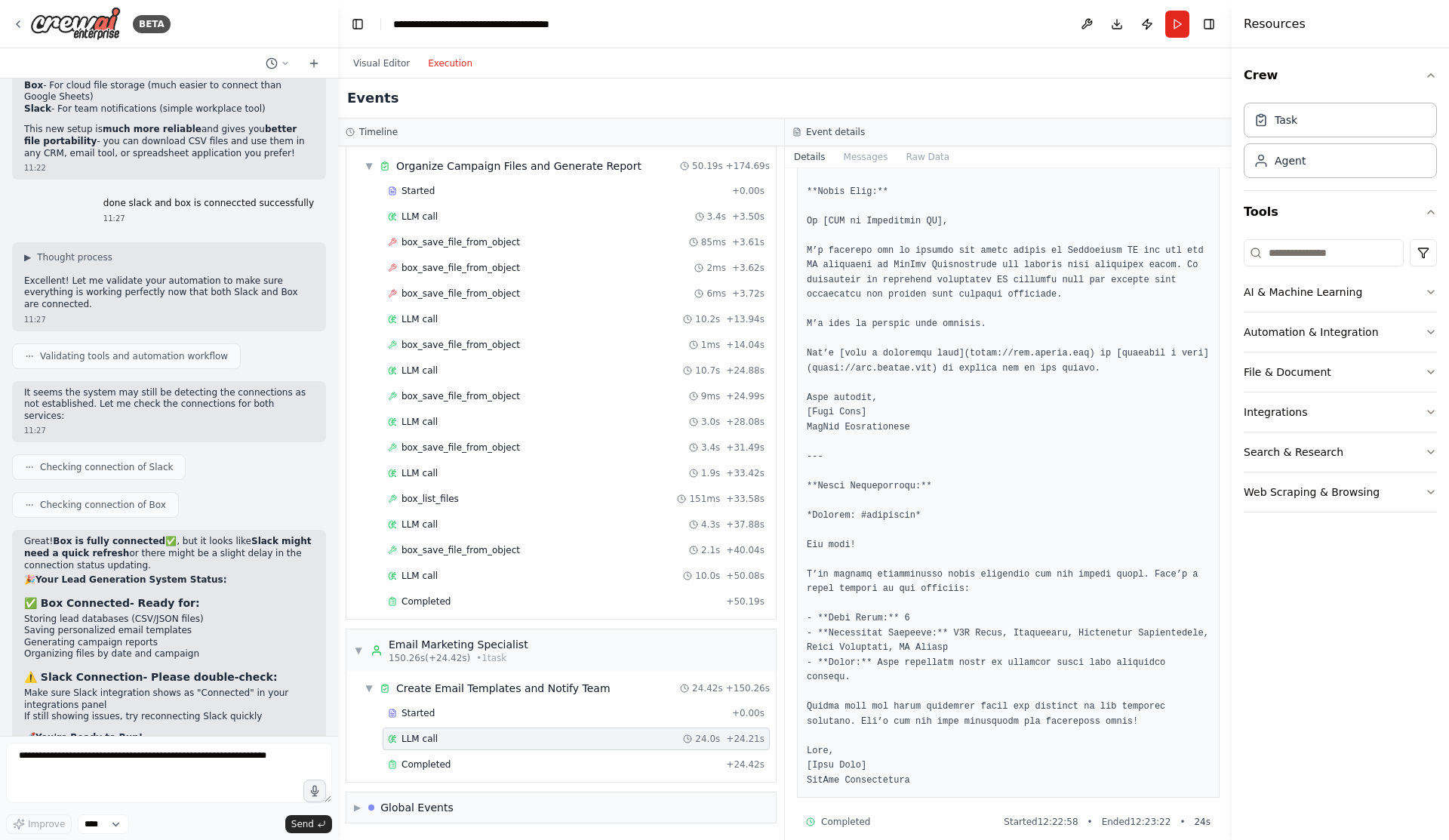
scroll to position [2259, 0]
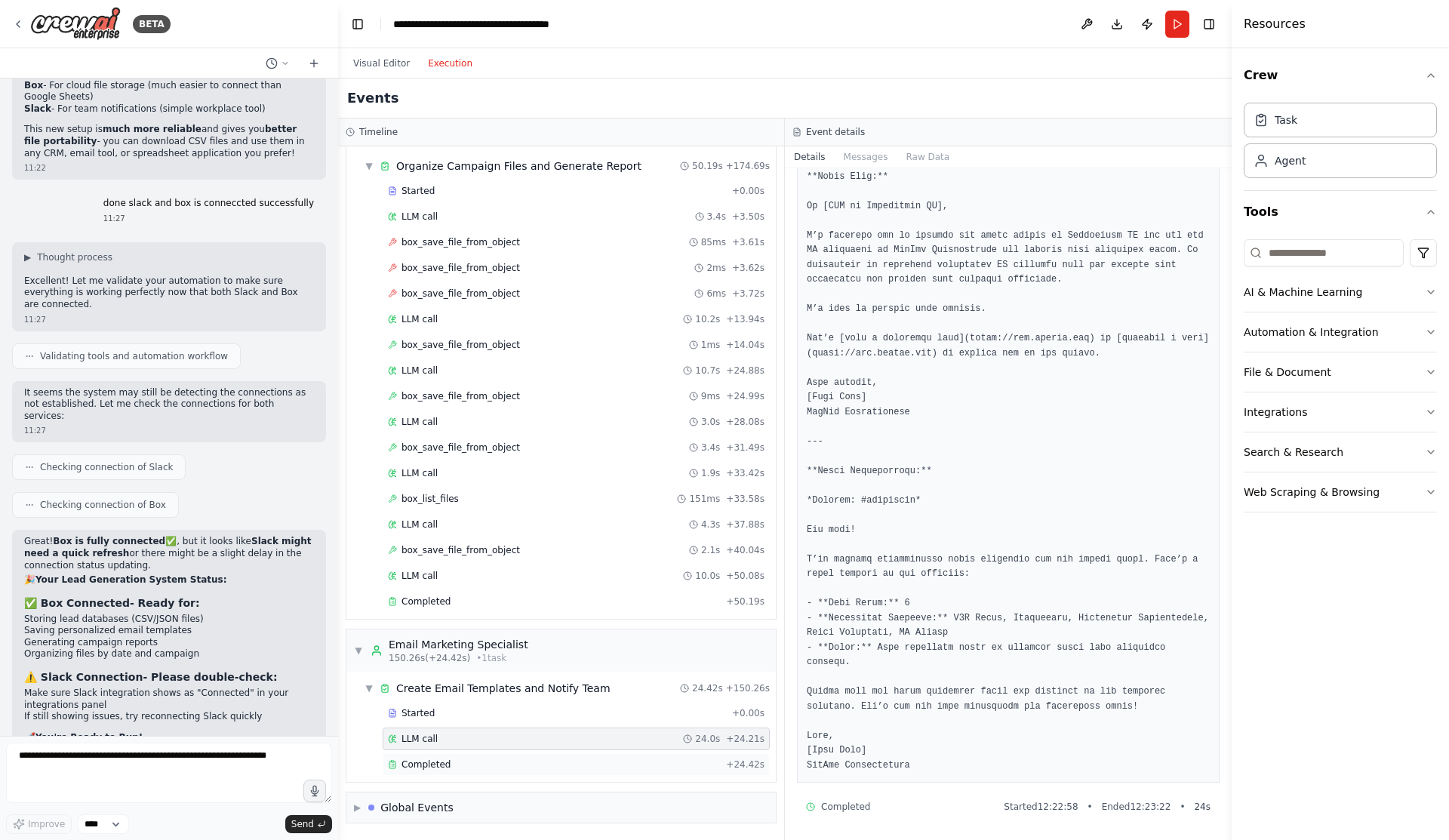
click at [425, 770] on div "Completed + 24.42s" at bounding box center [576, 764] width 387 height 22
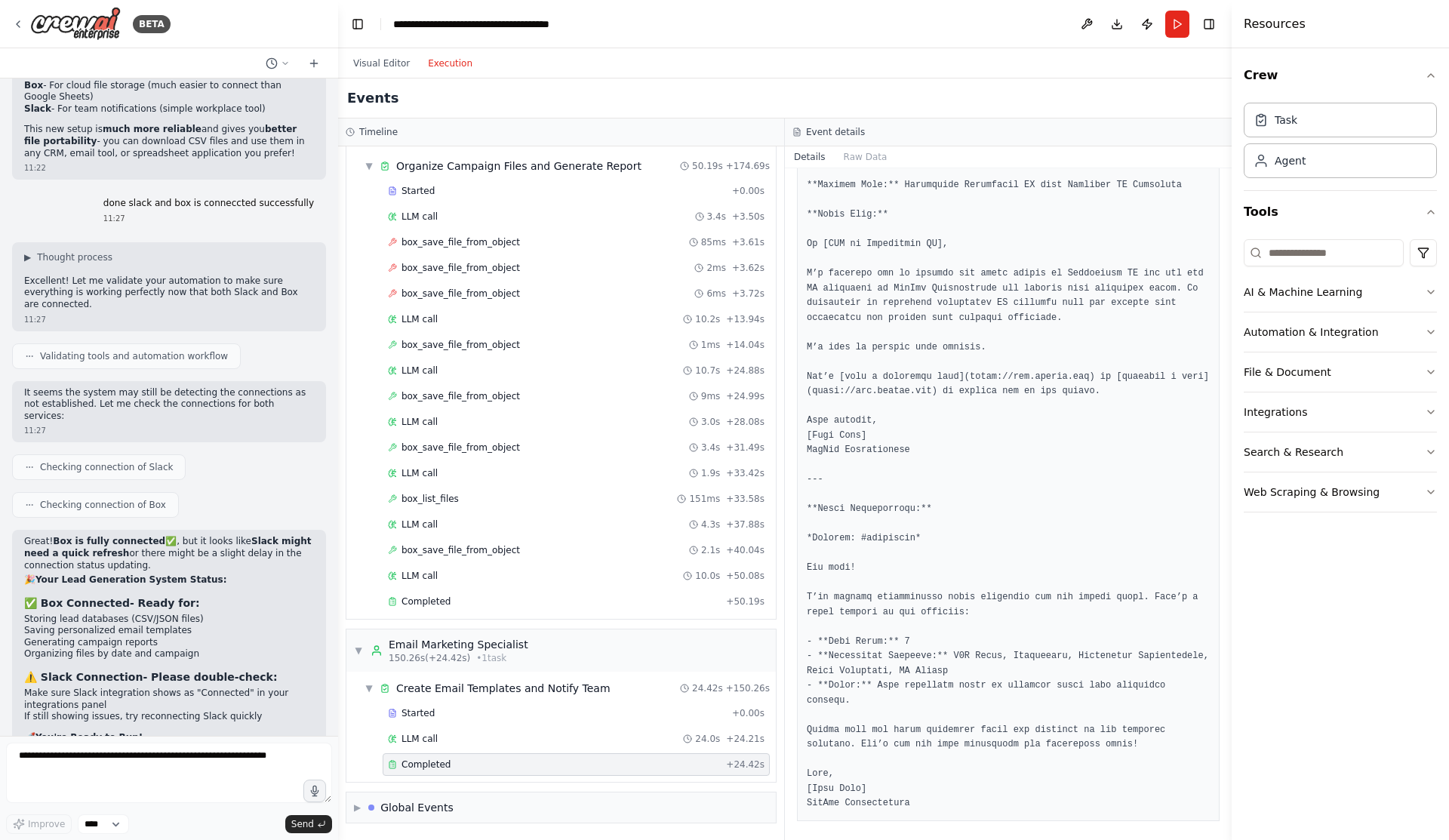
scroll to position [2181, 0]
click at [401, 605] on span "Completed" at bounding box center [425, 601] width 49 height 13
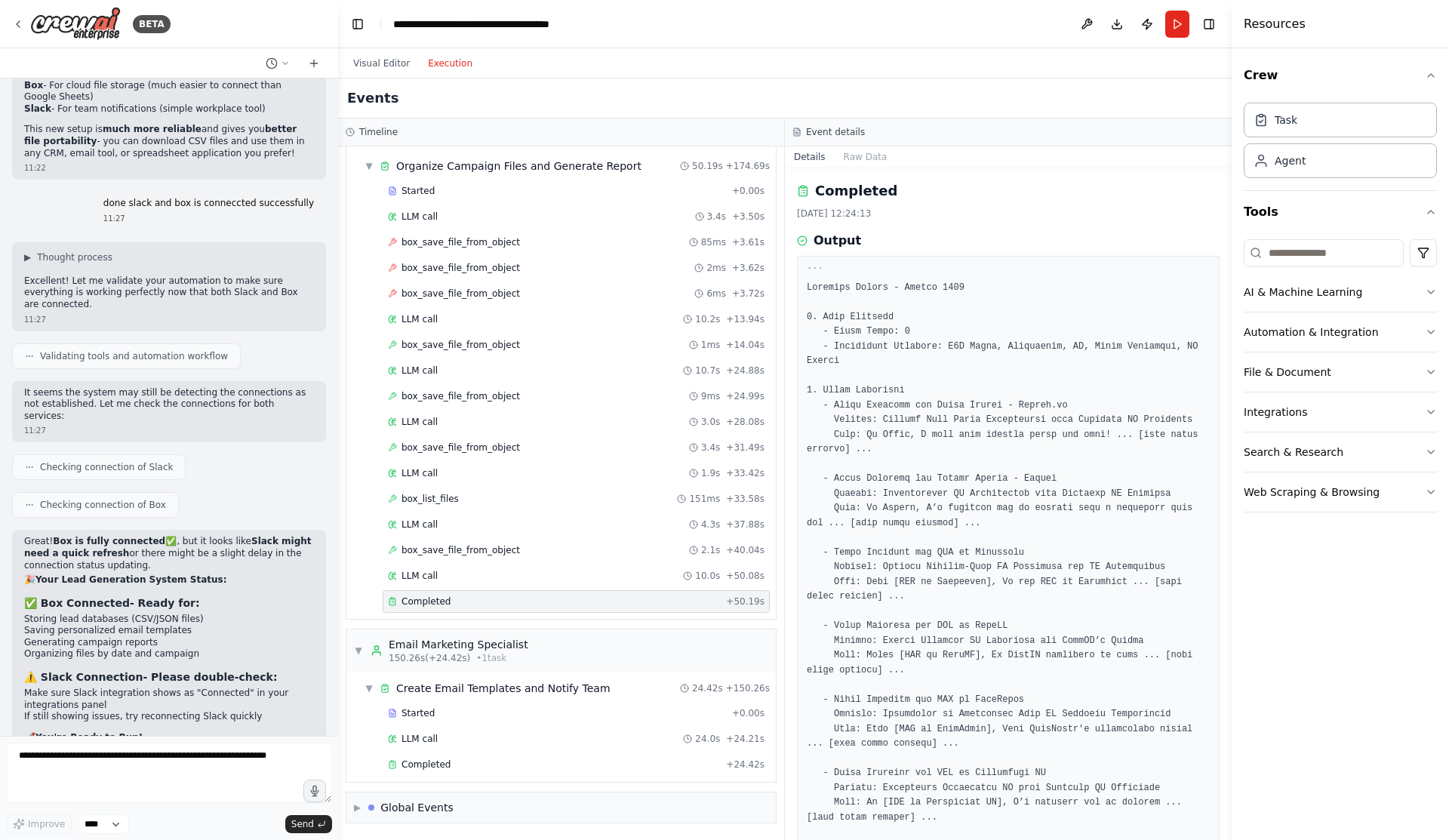
scroll to position [151, 0]
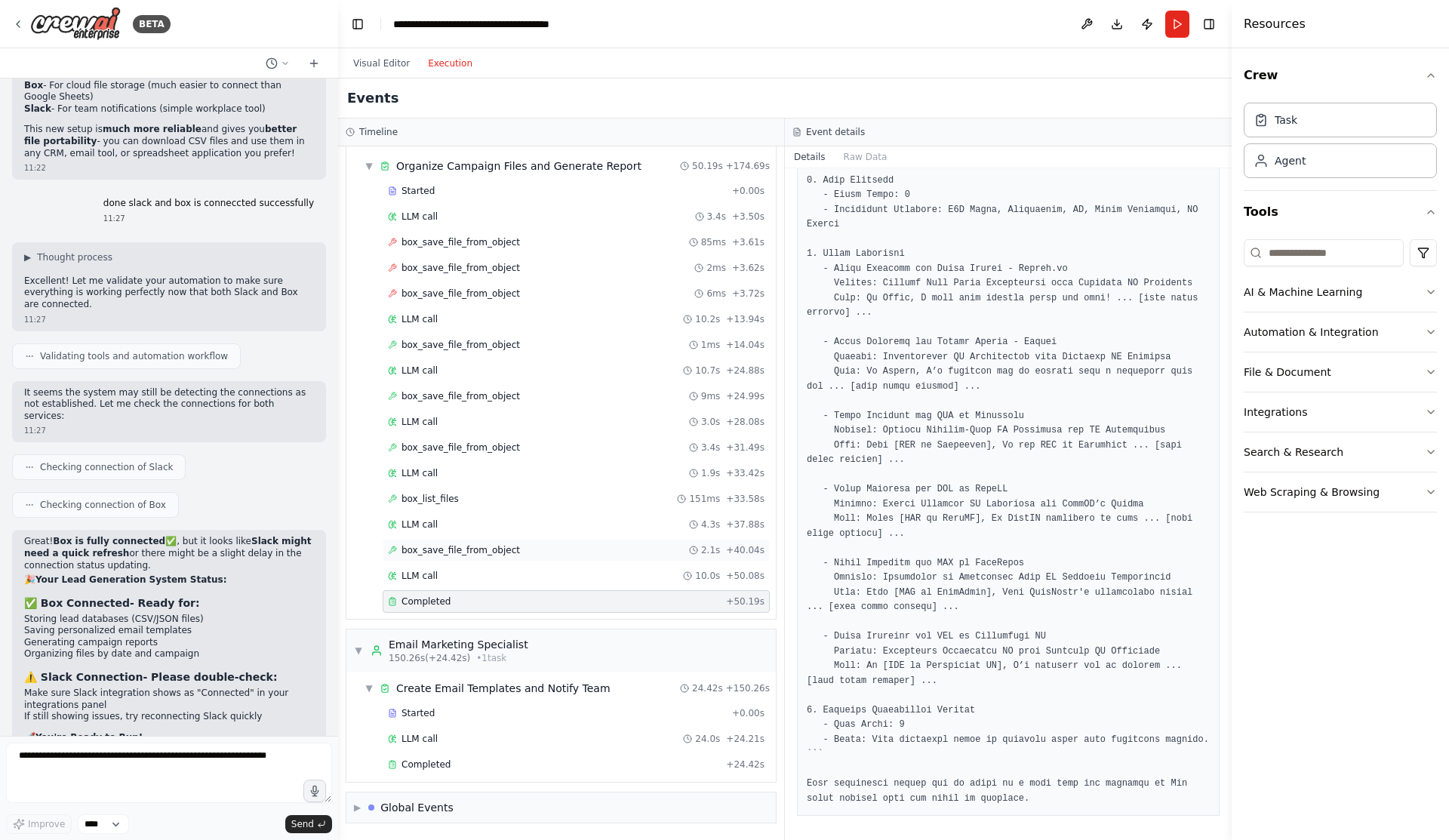
click at [478, 556] on span "box_save_file_from_object" at bounding box center [460, 550] width 119 height 13
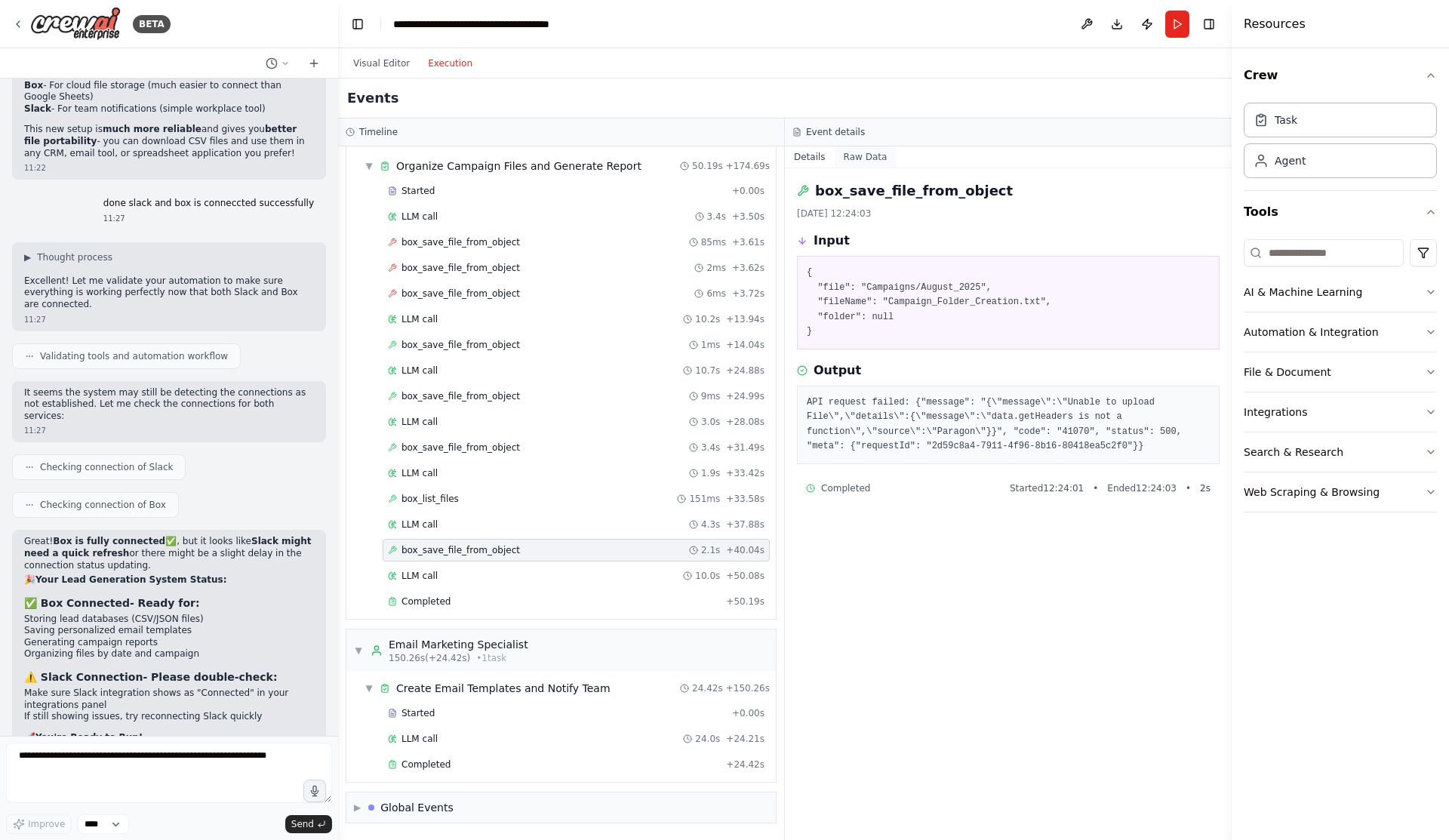
click at [859, 160] on button "Raw Data" at bounding box center [865, 157] width 62 height 21
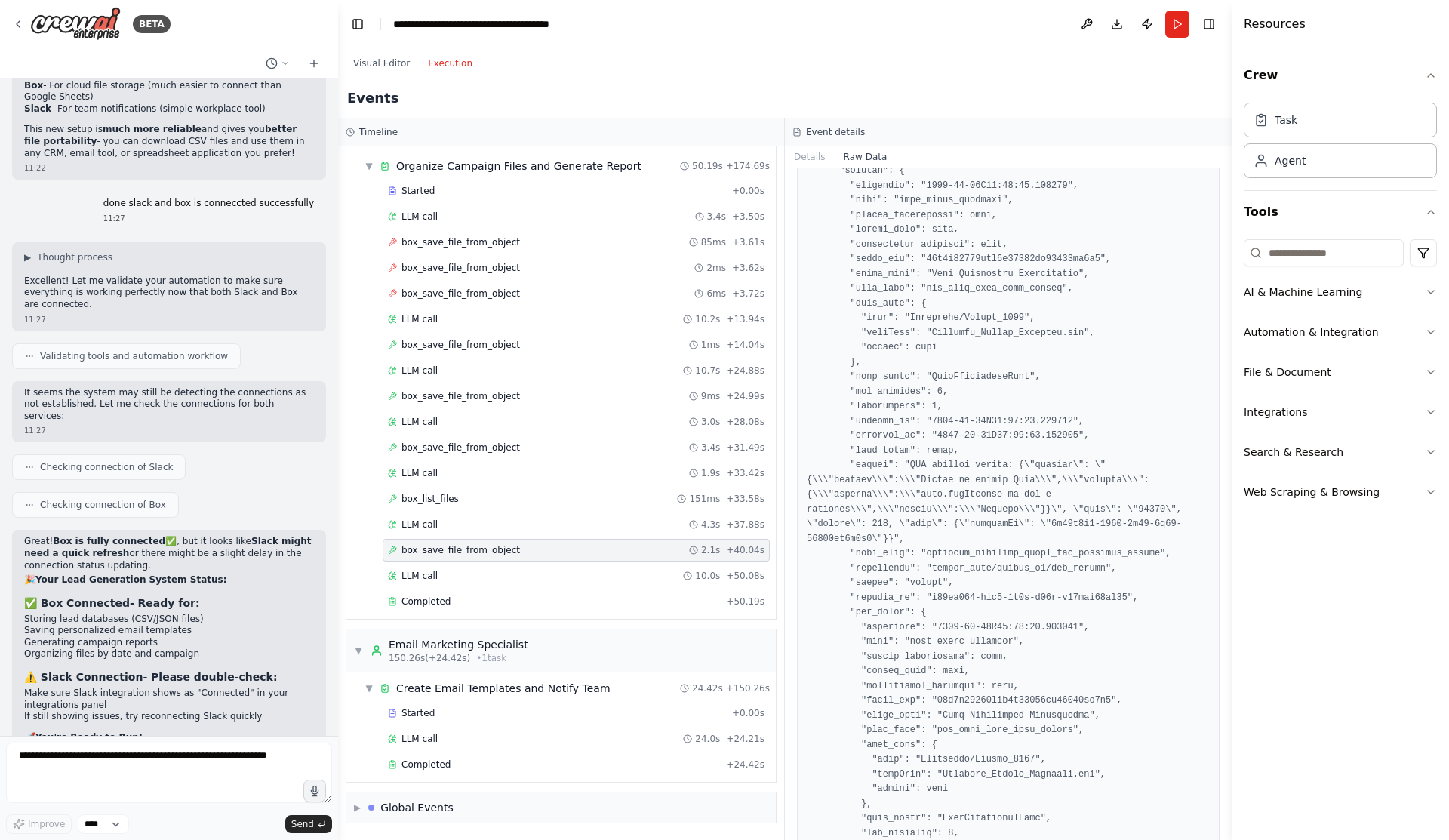
scroll to position [1889, 0]
